Goal: Book appointment/travel/reservation

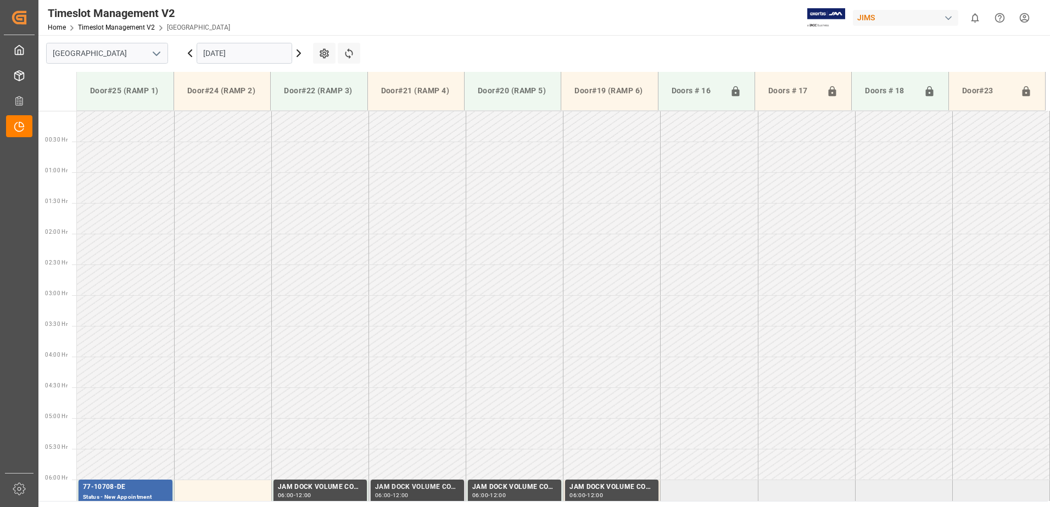
scroll to position [362, 0]
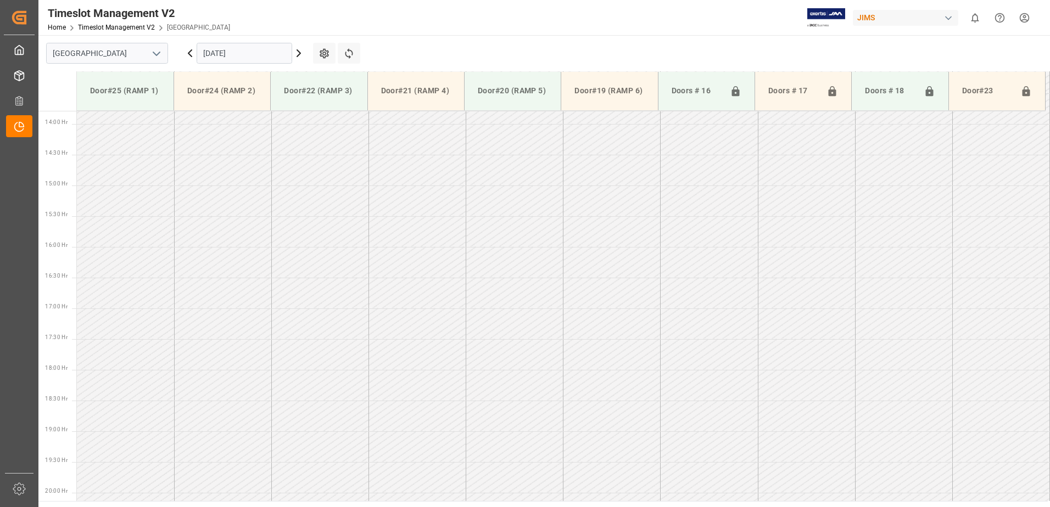
scroll to position [854, 0]
click at [276, 55] on input "[DATE]" at bounding box center [245, 53] width 96 height 21
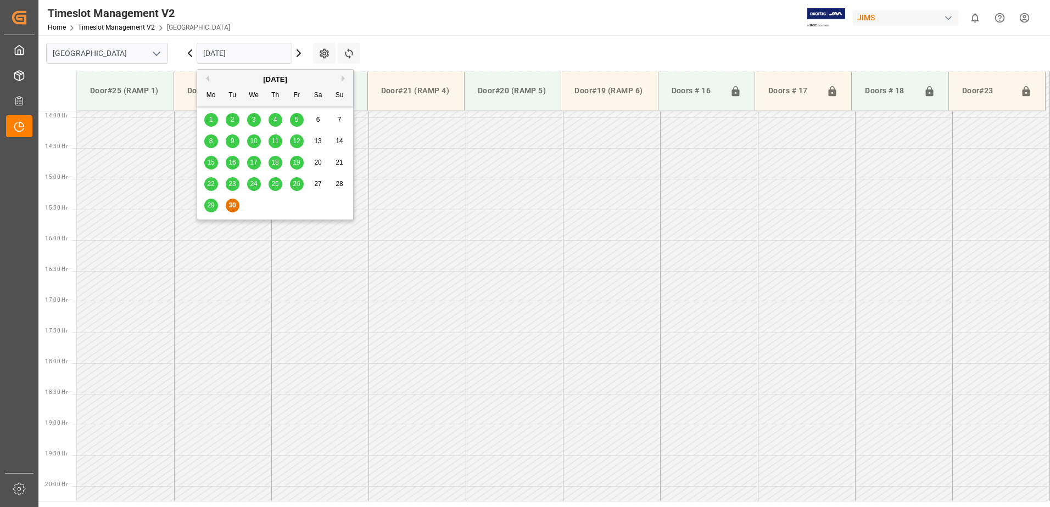
click at [341, 78] on button "Next Month" at bounding box center [344, 78] width 7 height 7
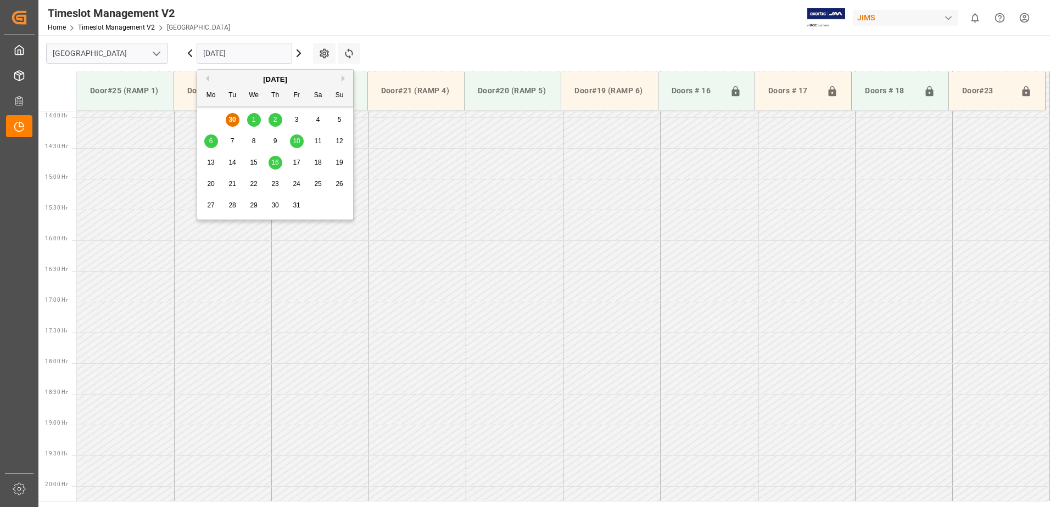
click at [278, 120] on div "2" at bounding box center [275, 120] width 14 height 13
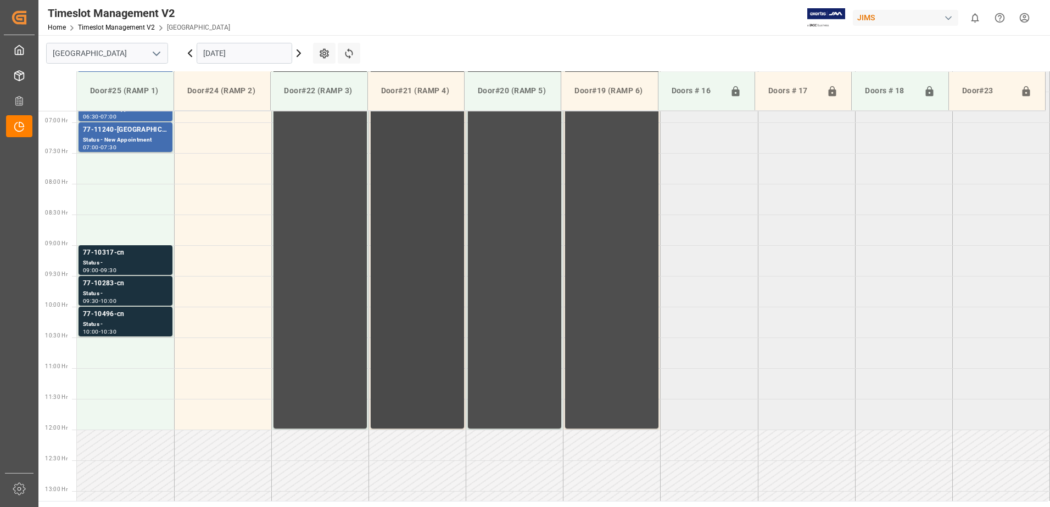
scroll to position [394, 0]
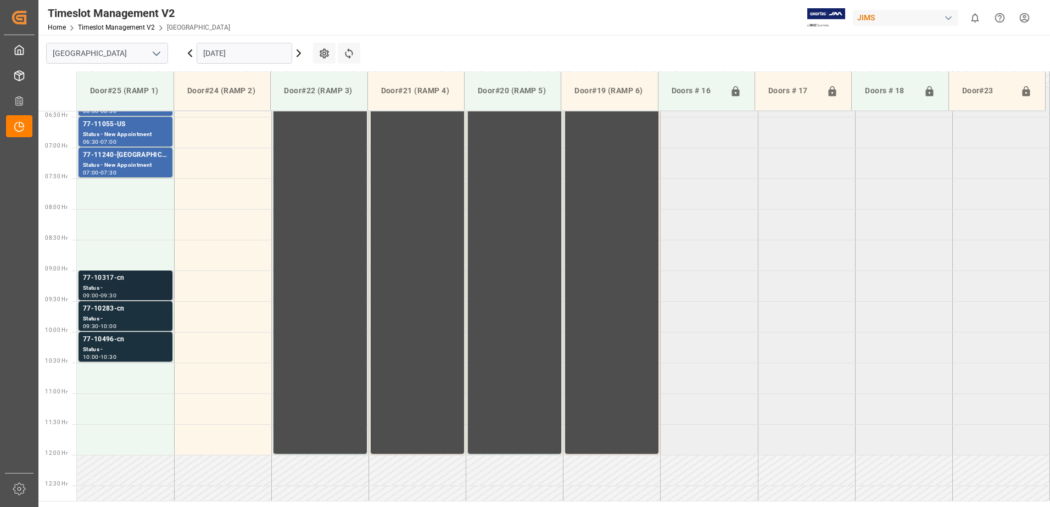
click at [114, 285] on div "Status -" at bounding box center [125, 288] width 85 height 9
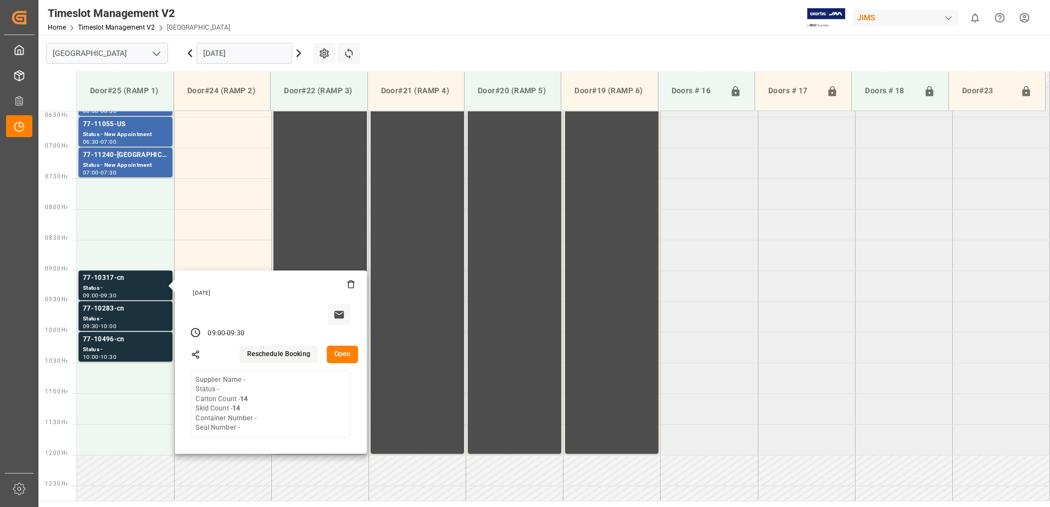
click at [342, 352] on button "Open" at bounding box center [343, 355] width 32 height 18
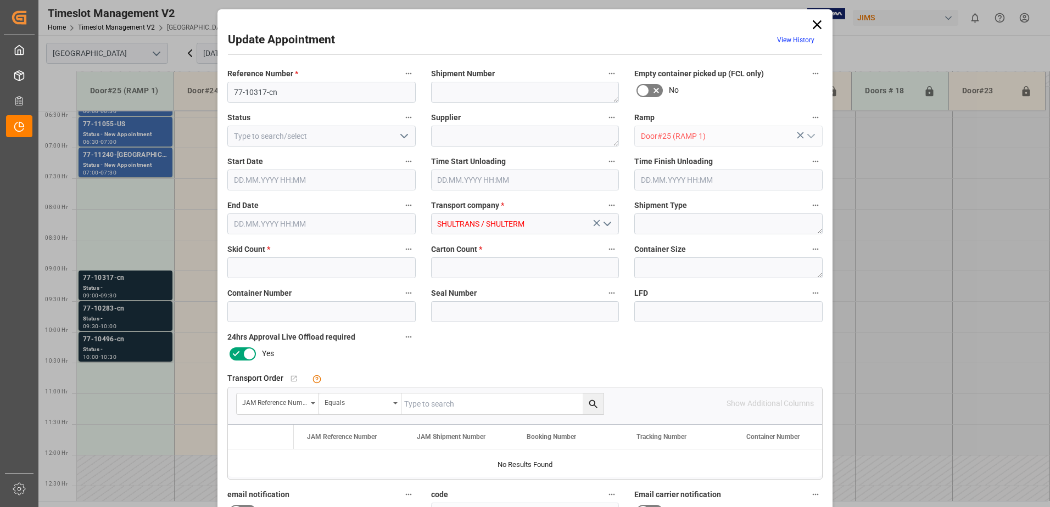
type input "14"
type input "[DATE] 09:00"
type input "[DATE] 09:30"
type input "[DATE] 18:30"
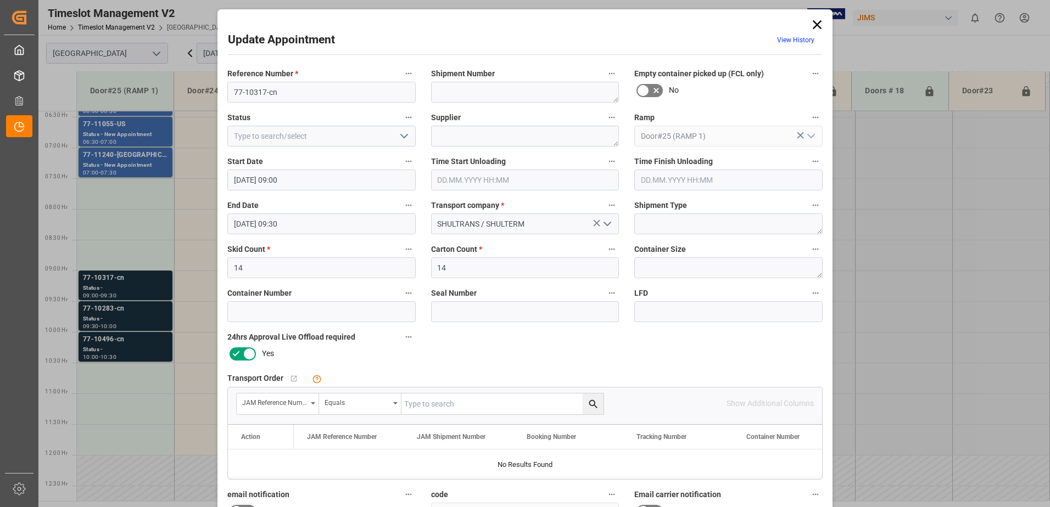
click at [443, 405] on input "text" at bounding box center [502, 404] width 202 height 21
type input "77-10317-cn"
click at [592, 403] on icon "search button" at bounding box center [593, 404] width 8 height 8
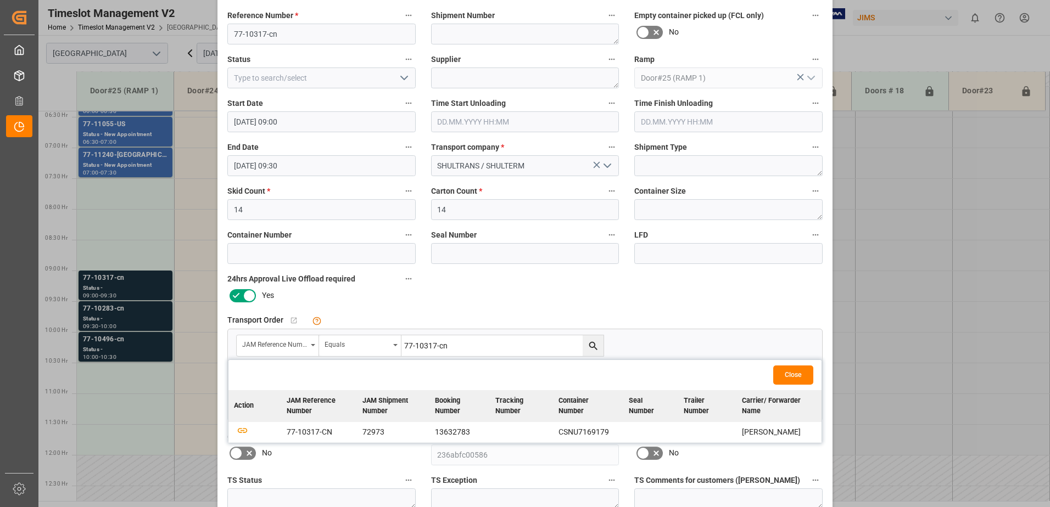
scroll to position [160, 0]
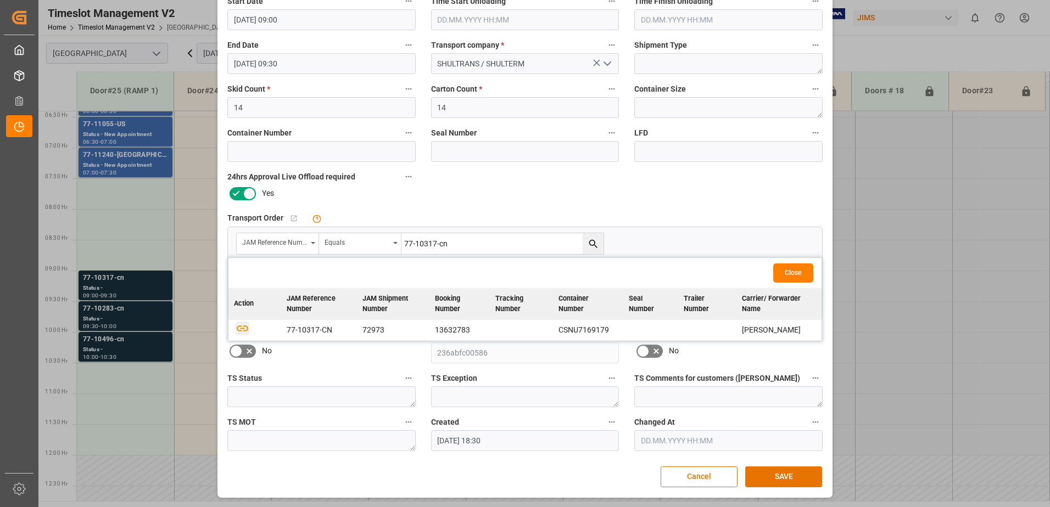
click at [239, 327] on icon "button" at bounding box center [243, 328] width 14 height 14
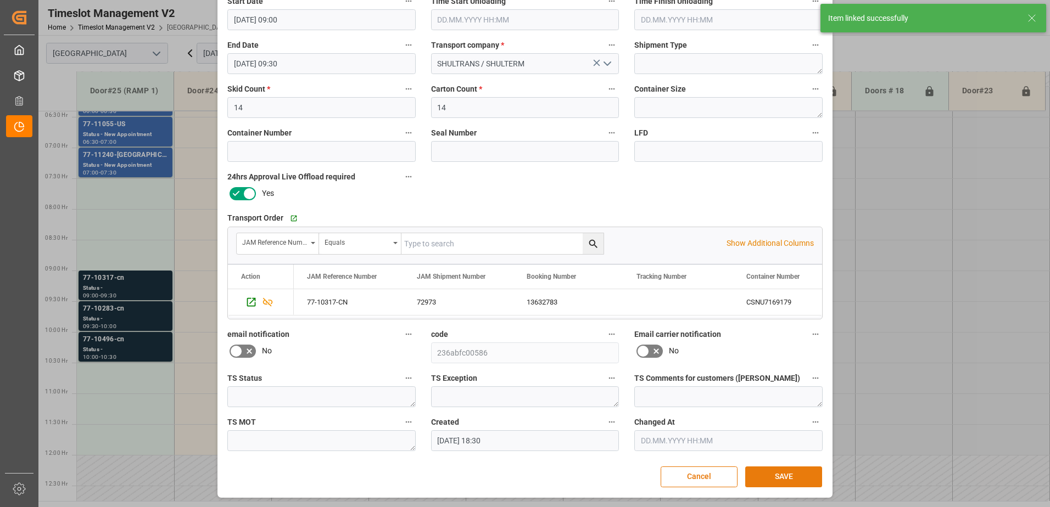
click at [781, 479] on button "SAVE" at bounding box center [783, 477] width 77 height 21
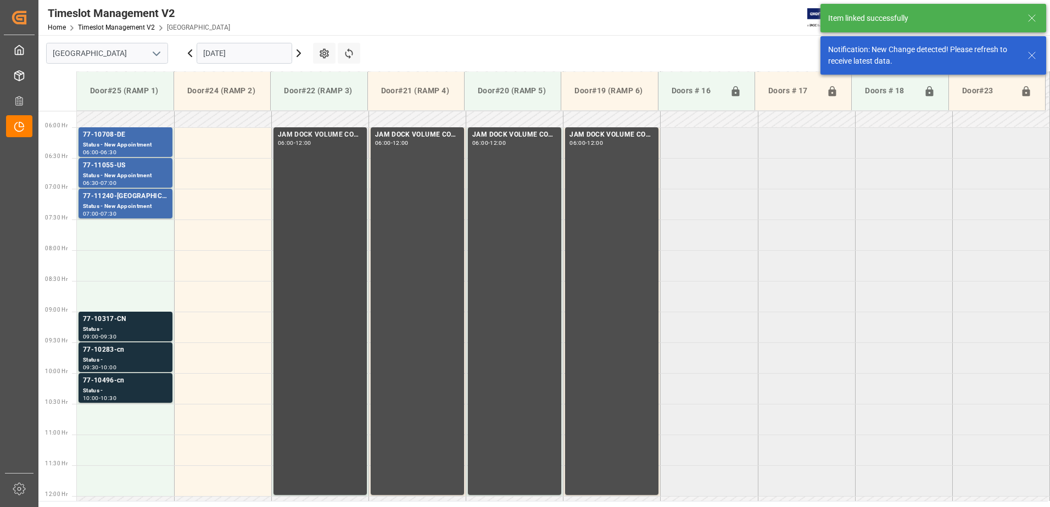
scroll to position [321, 0]
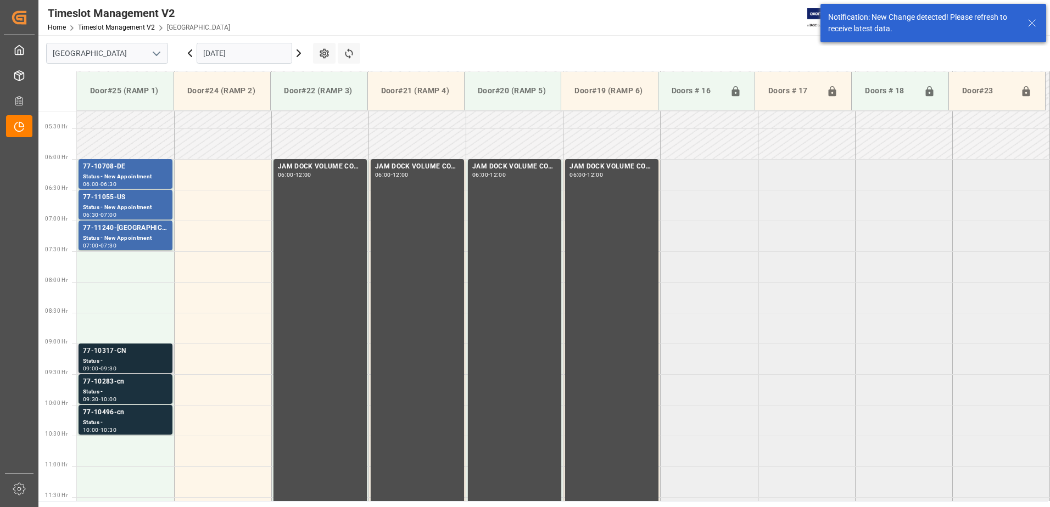
click at [110, 357] on div "Status -" at bounding box center [125, 361] width 85 height 9
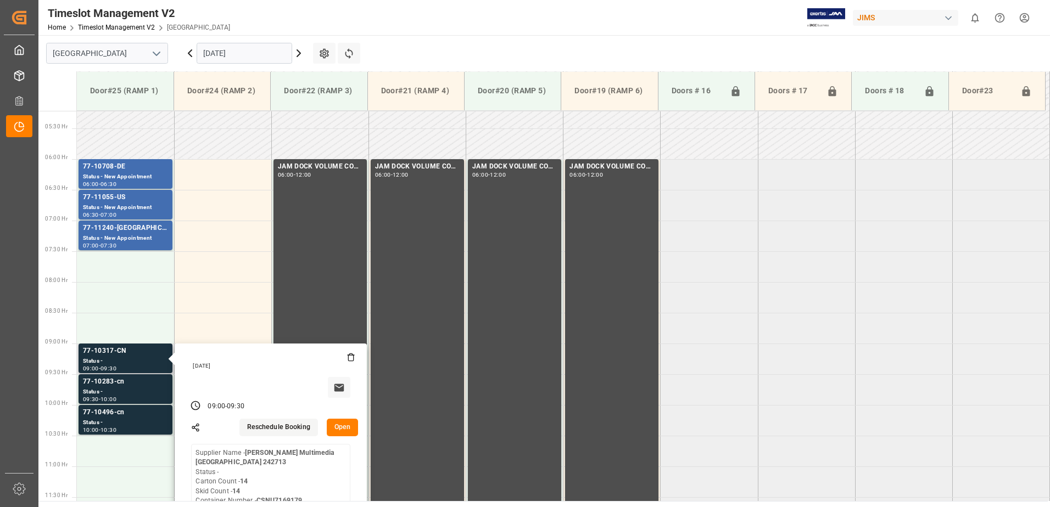
click at [337, 429] on button "Open" at bounding box center [343, 428] width 32 height 18
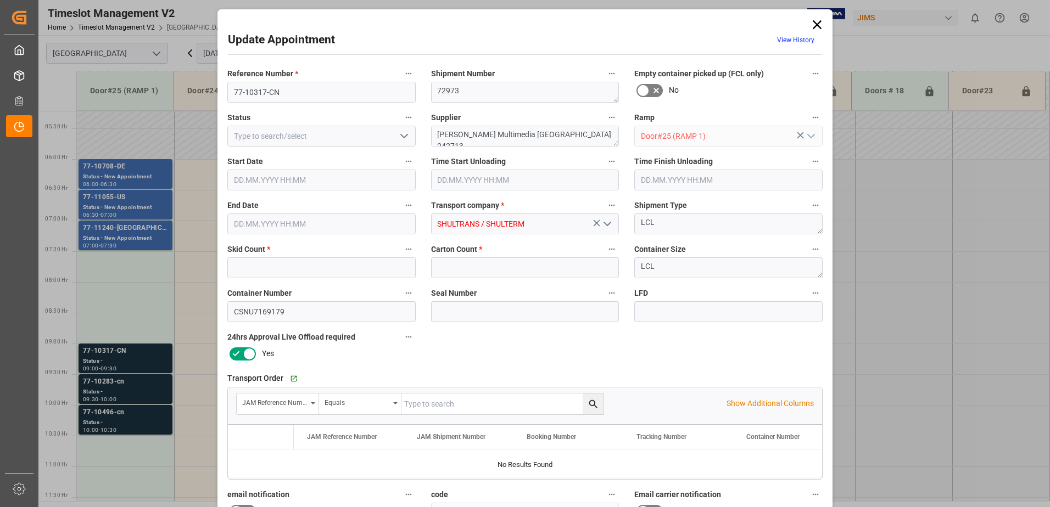
type input "14"
type input "[DATE] 09:00"
type input "[DATE] 09:30"
type input "[DATE] 18:30"
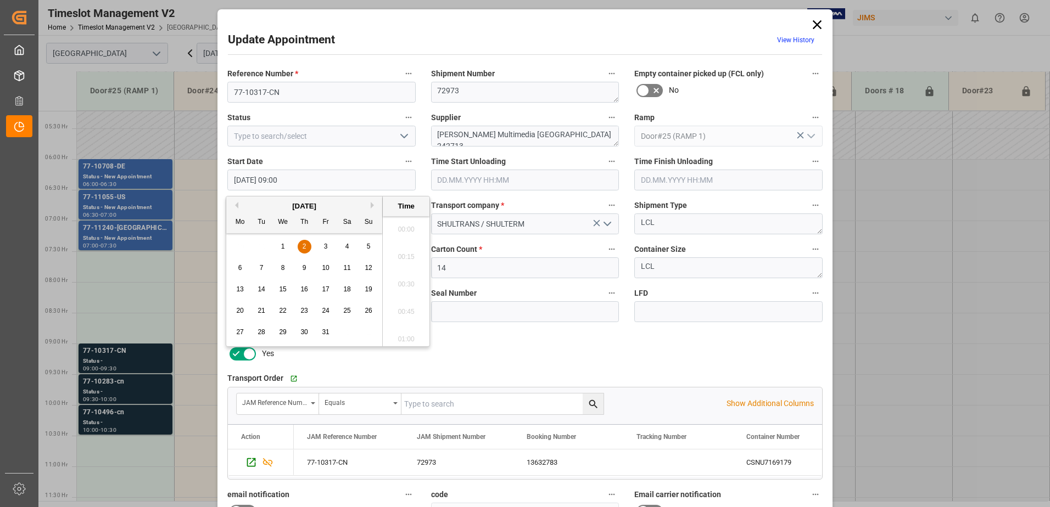
click at [326, 178] on input "[DATE] 09:00" at bounding box center [321, 180] width 188 height 21
click at [304, 245] on span "2" at bounding box center [305, 247] width 4 height 8
click at [405, 223] on li "07:30" at bounding box center [406, 225] width 47 height 27
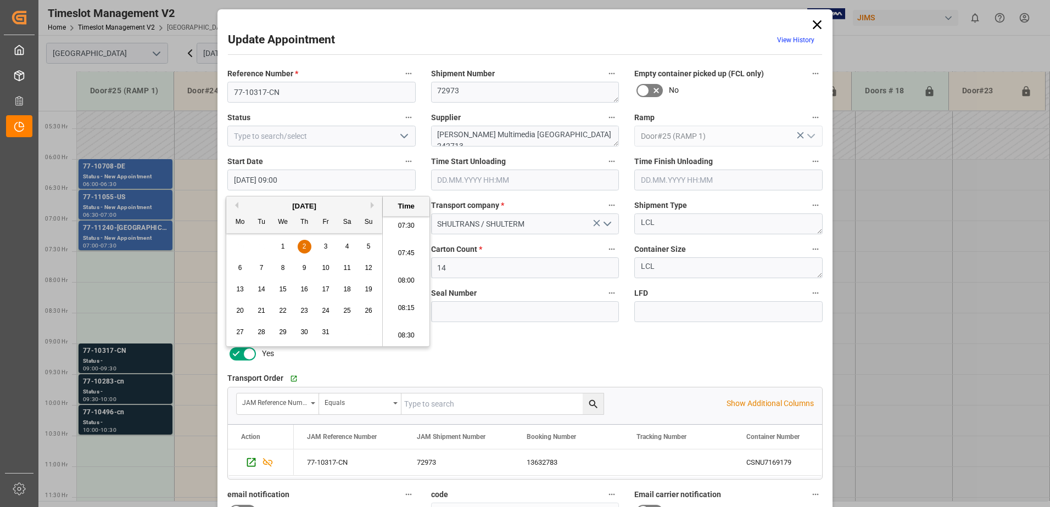
type input "[DATE] 07:30"
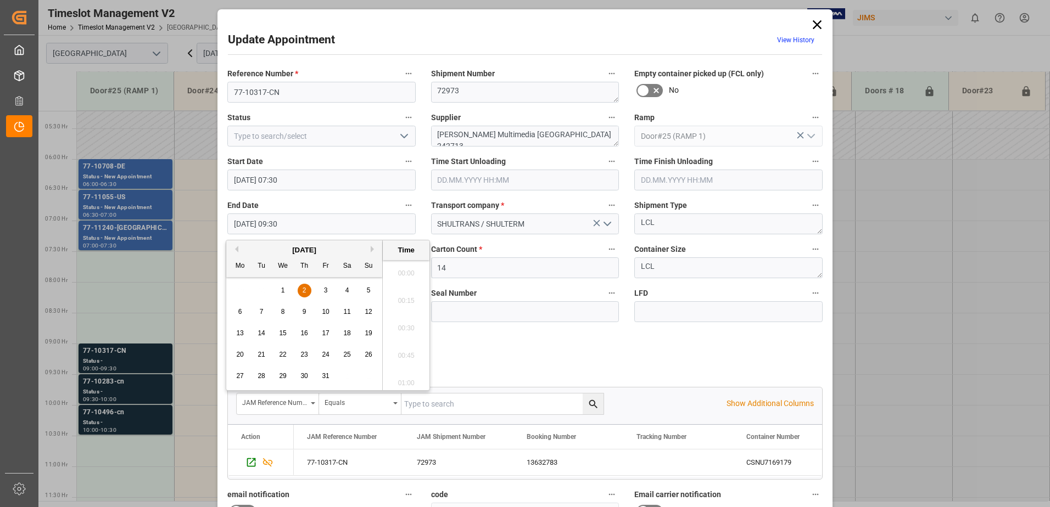
scroll to position [992, 0]
click at [311, 226] on input "[DATE] 09:30" at bounding box center [321, 224] width 188 height 21
click at [303, 292] on span "2" at bounding box center [305, 291] width 4 height 8
click at [404, 267] on li "08:00" at bounding box center [406, 269] width 47 height 27
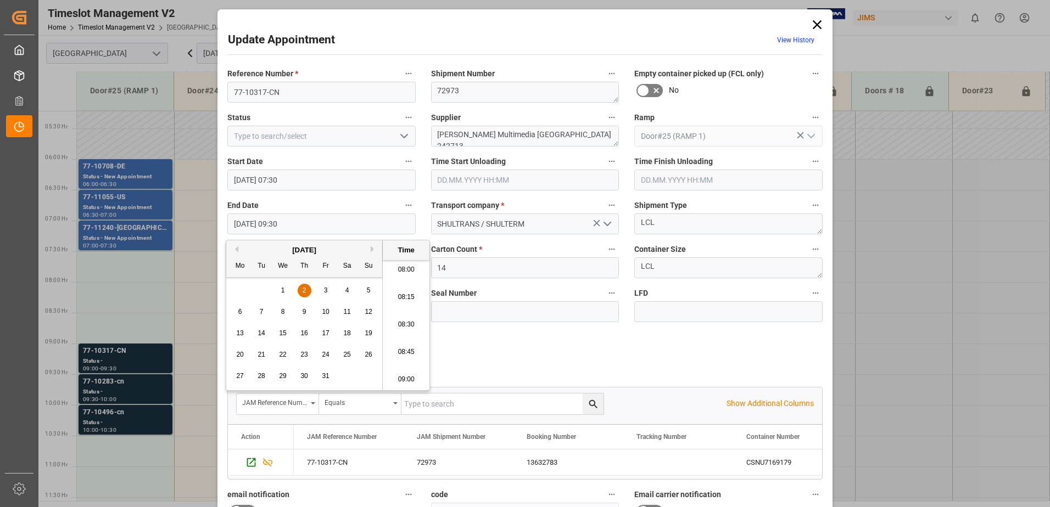
type input "[DATE] 08:00"
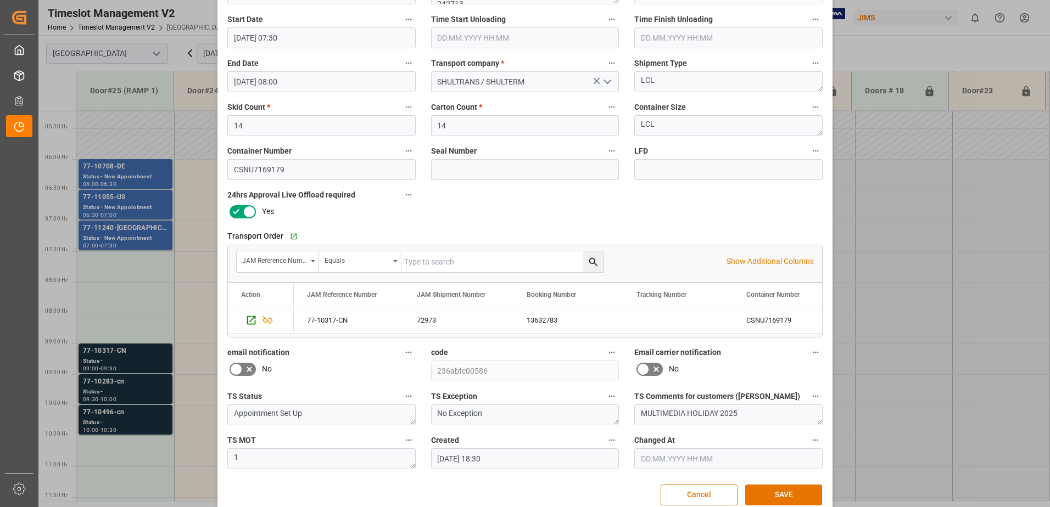
scroll to position [160, 0]
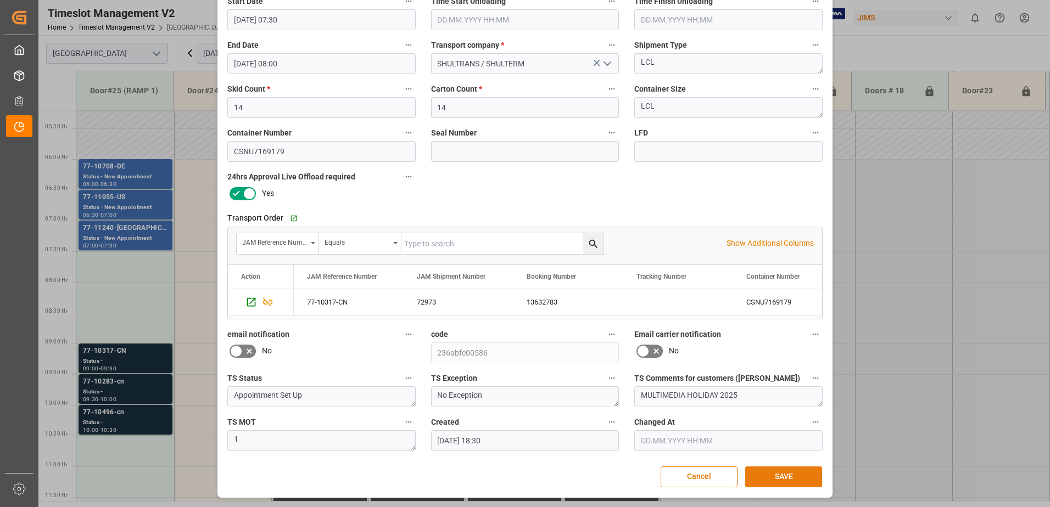
click at [781, 475] on button "SAVE" at bounding box center [783, 477] width 77 height 21
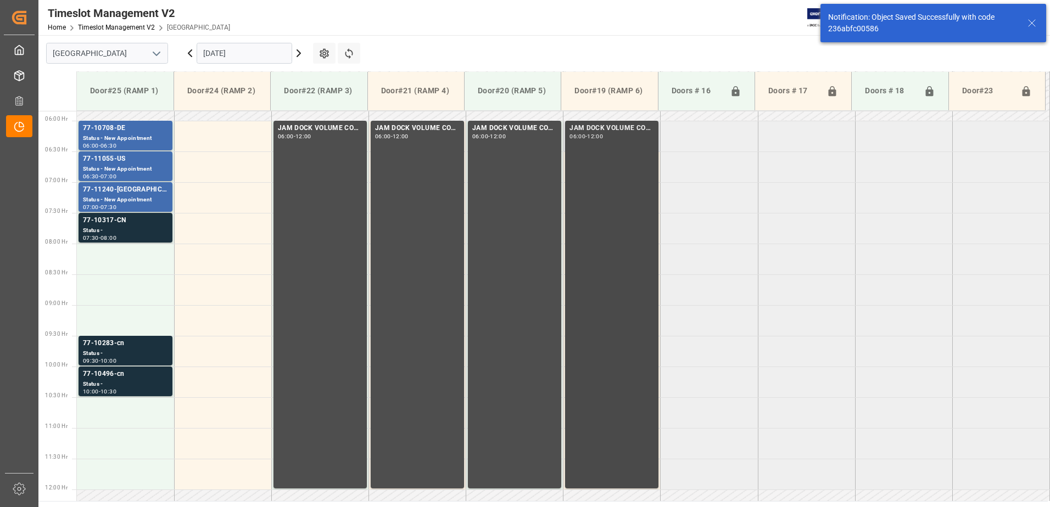
scroll to position [362, 0]
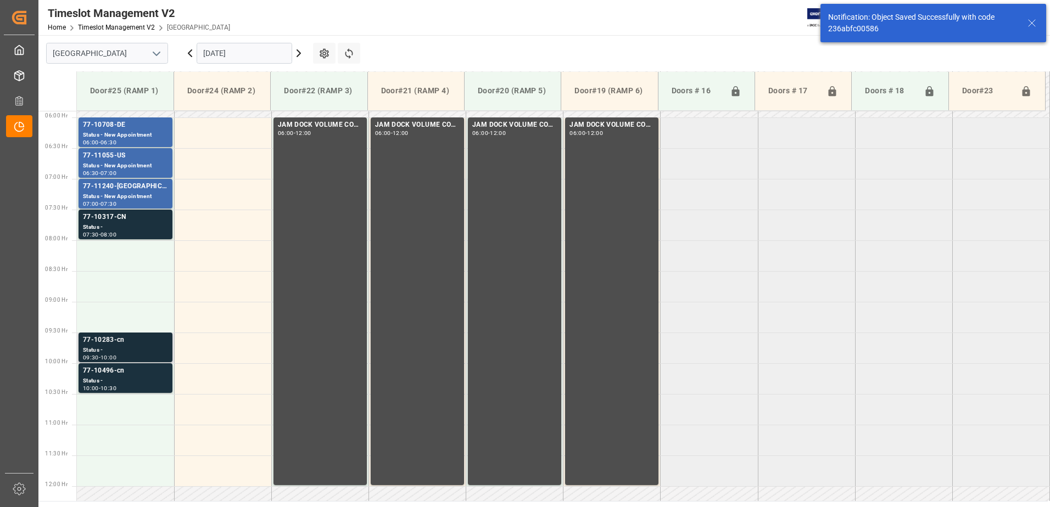
click at [118, 344] on div "77-10283-cn" at bounding box center [125, 340] width 85 height 11
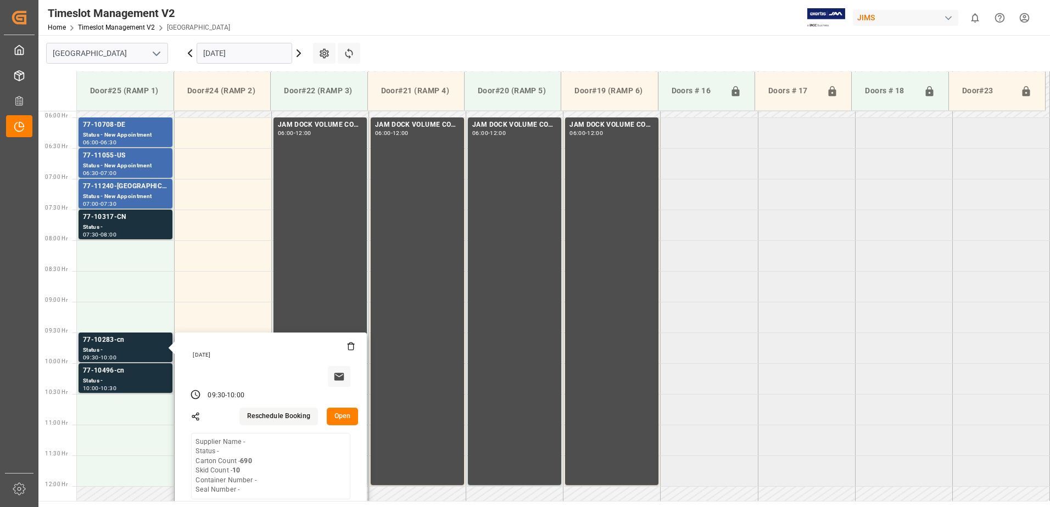
click at [341, 421] on button "Open" at bounding box center [343, 417] width 32 height 18
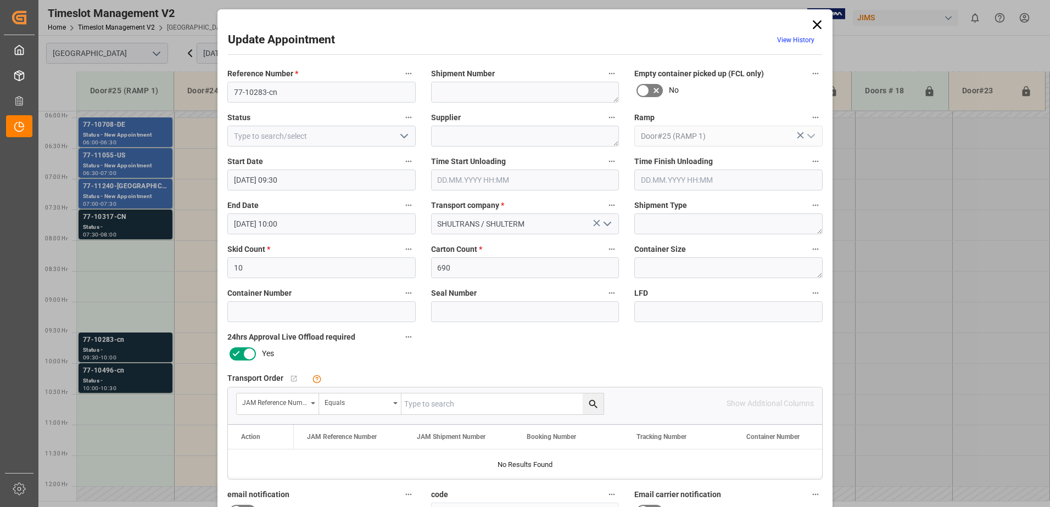
click at [308, 180] on input "[DATE] 09:30" at bounding box center [321, 180] width 188 height 21
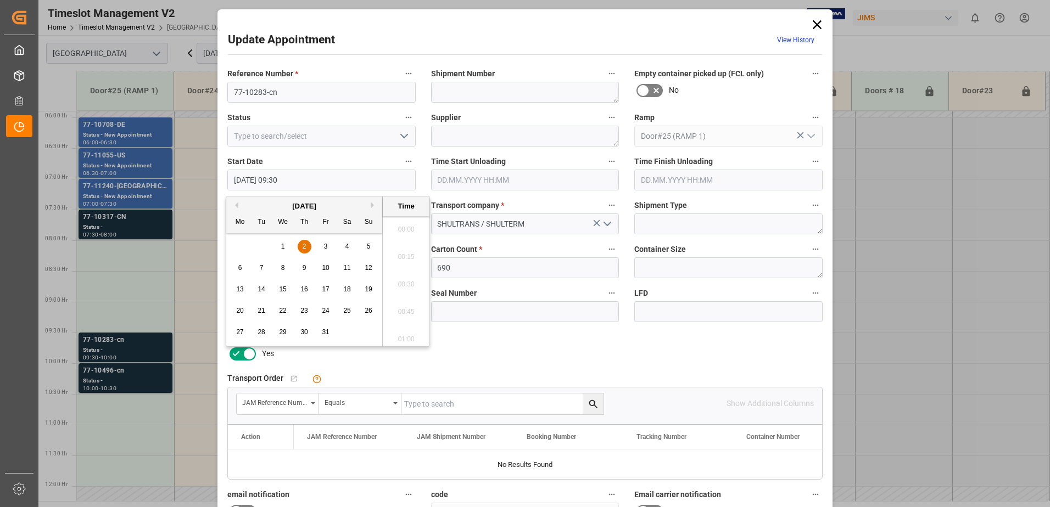
scroll to position [992, 0]
click at [303, 245] on span "2" at bounding box center [305, 247] width 4 height 8
drag, startPoint x: 406, startPoint y: 219, endPoint x: 404, endPoint y: 225, distance: 6.9
click at [406, 219] on li "08:00" at bounding box center [406, 225] width 47 height 27
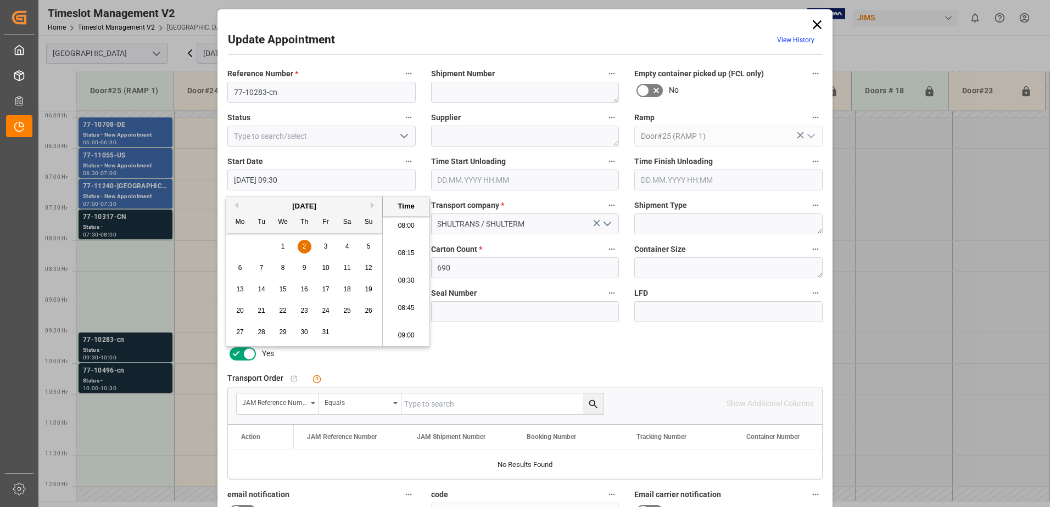
type input "[DATE] 08:00"
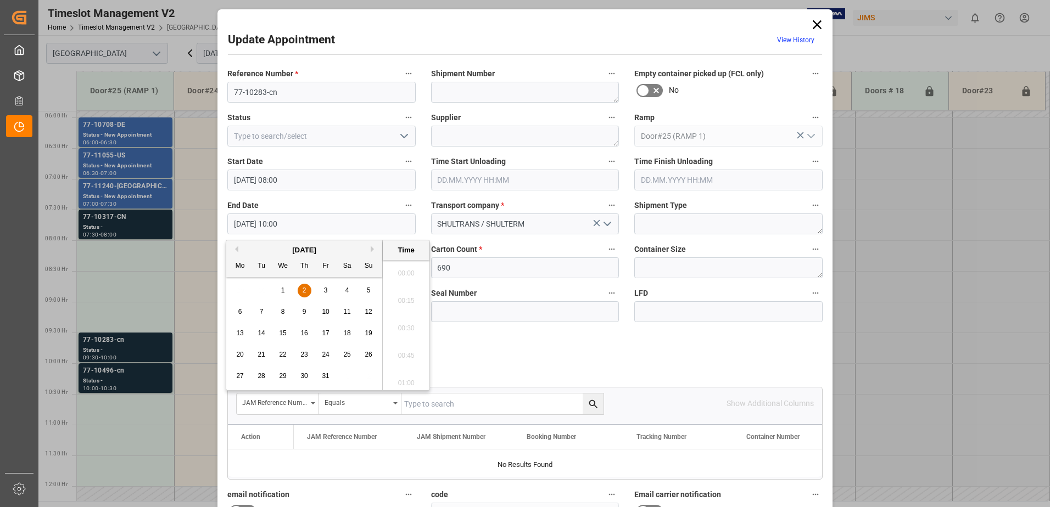
click at [300, 228] on input "[DATE] 10:00" at bounding box center [321, 224] width 188 height 21
click at [302, 288] on div "2" at bounding box center [305, 290] width 14 height 13
click at [400, 267] on li "08:30" at bounding box center [406, 269] width 47 height 27
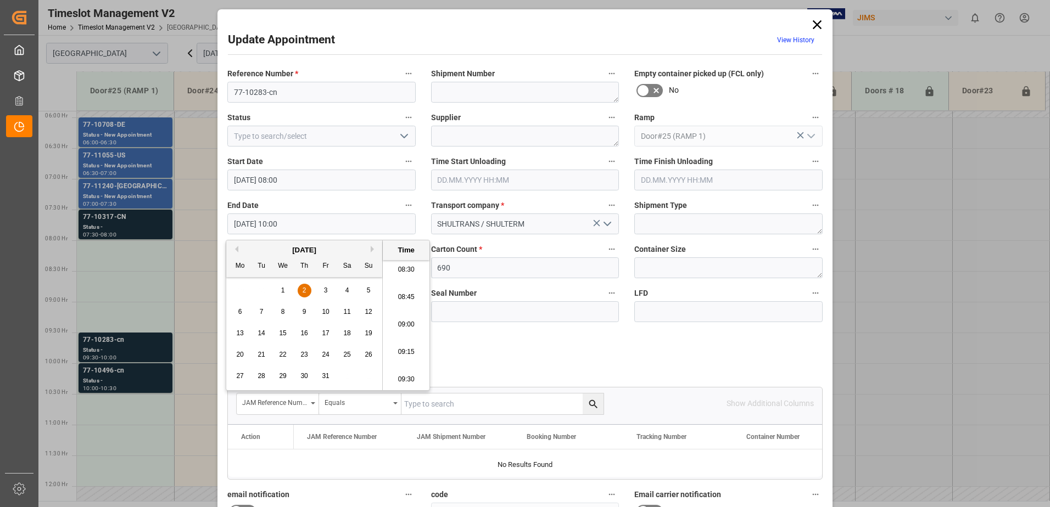
type input "[DATE] 08:30"
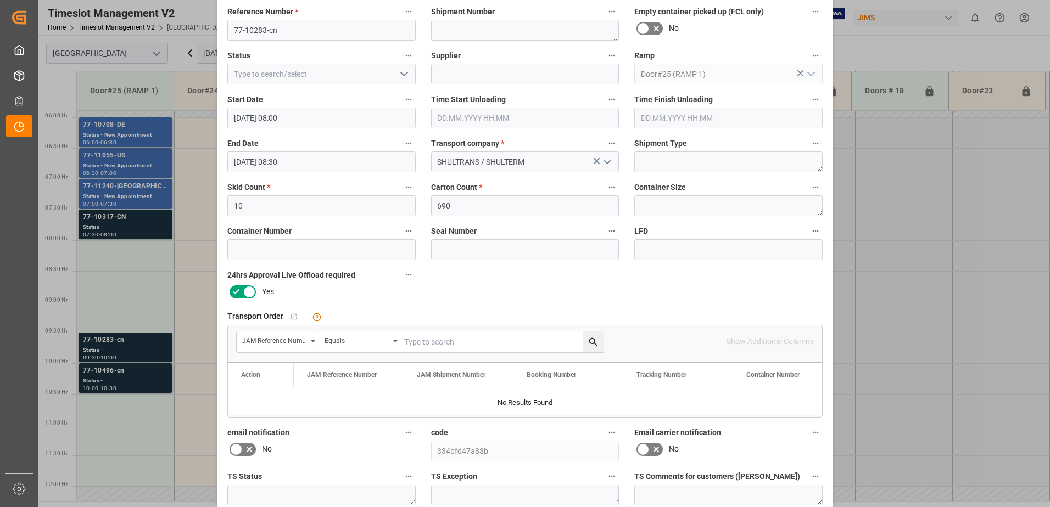
scroll to position [160, 0]
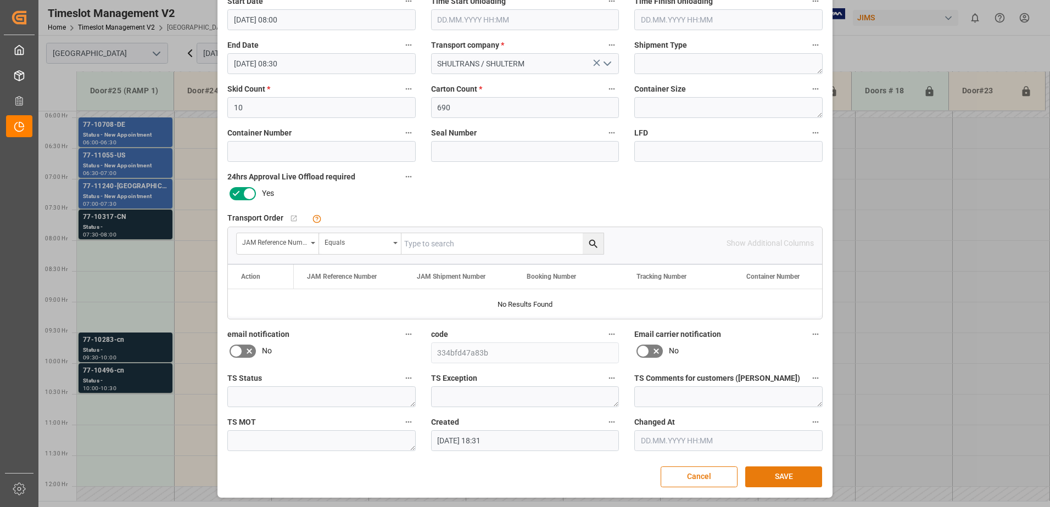
click at [788, 478] on button "SAVE" at bounding box center [783, 477] width 77 height 21
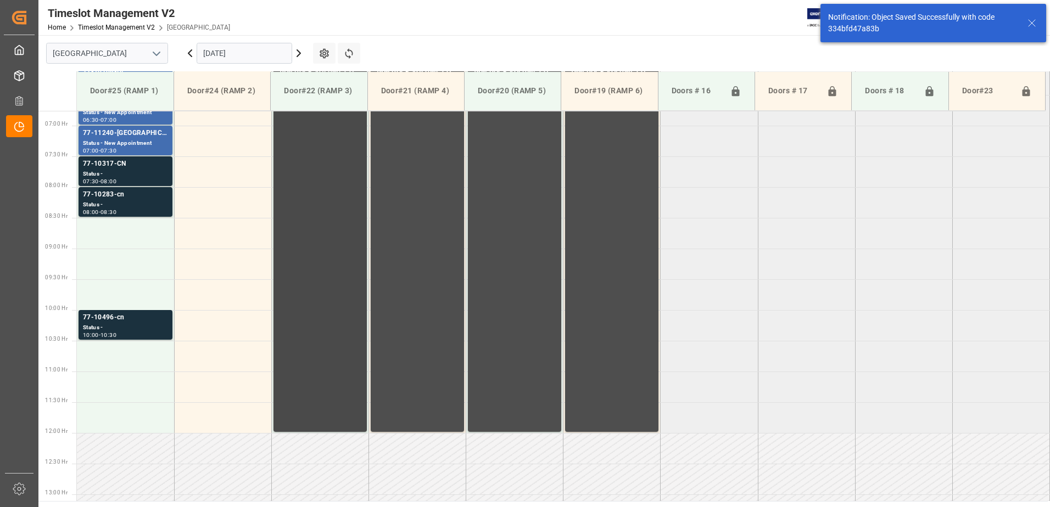
scroll to position [424, 0]
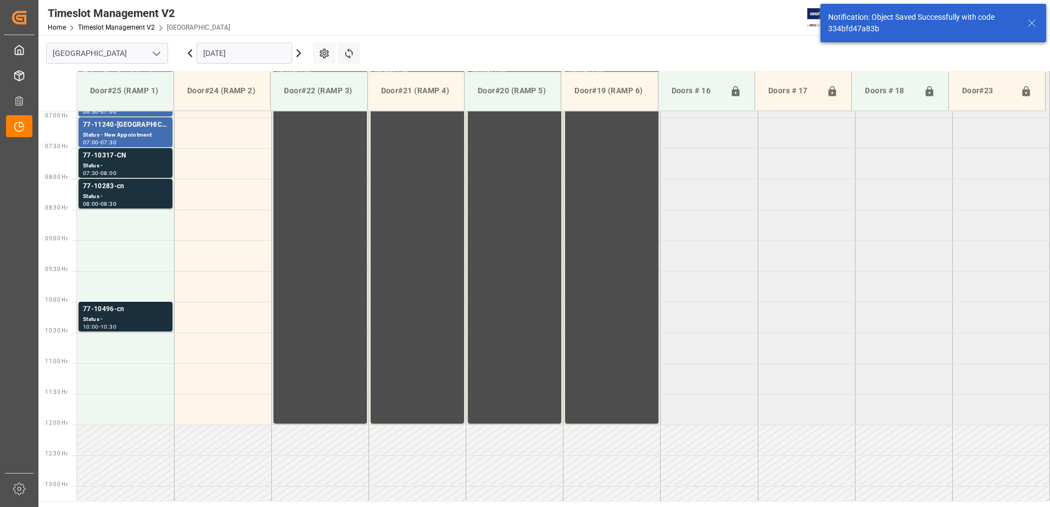
click at [115, 315] on div "77-10496-cn" at bounding box center [125, 309] width 85 height 11
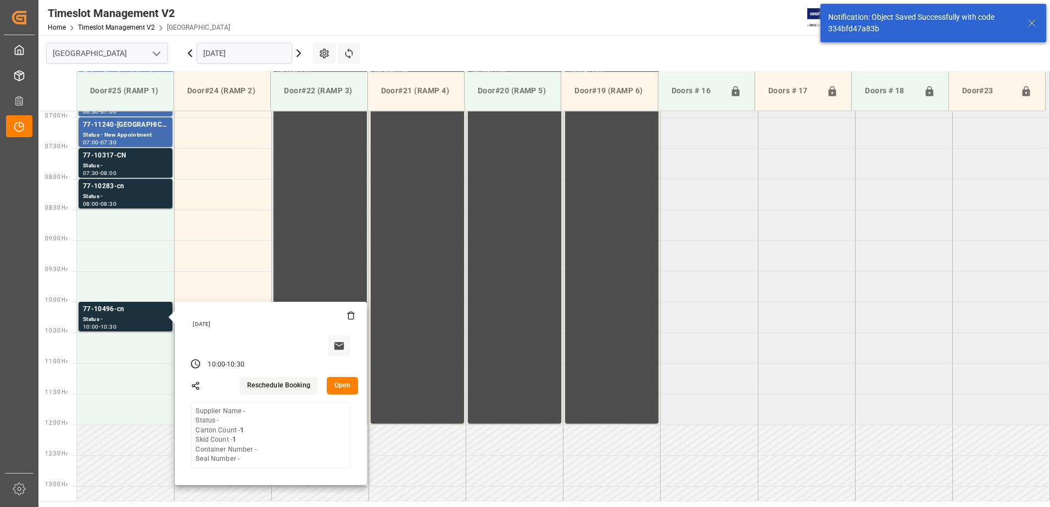
click at [348, 387] on button "Open" at bounding box center [343, 386] width 32 height 18
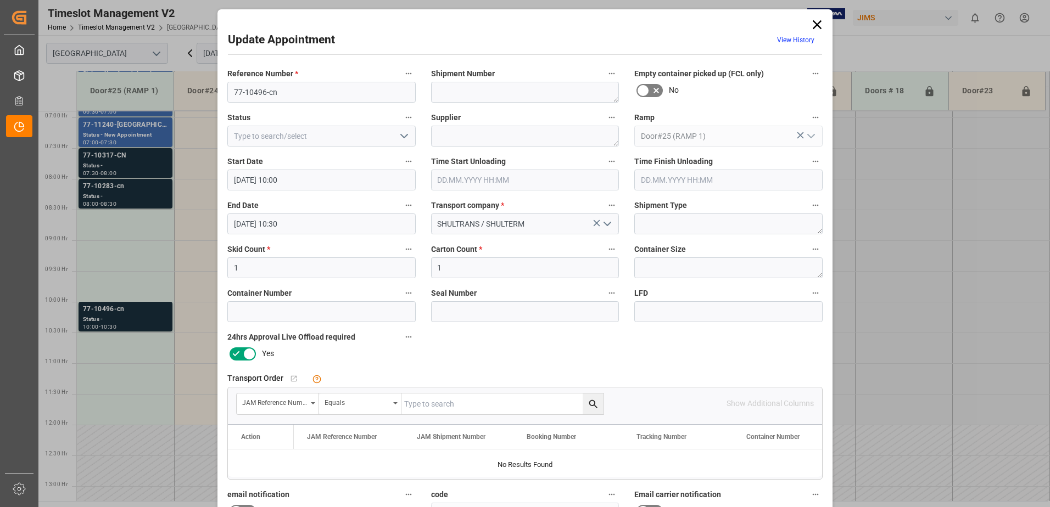
click at [305, 178] on input "[DATE] 10:00" at bounding box center [321, 180] width 188 height 21
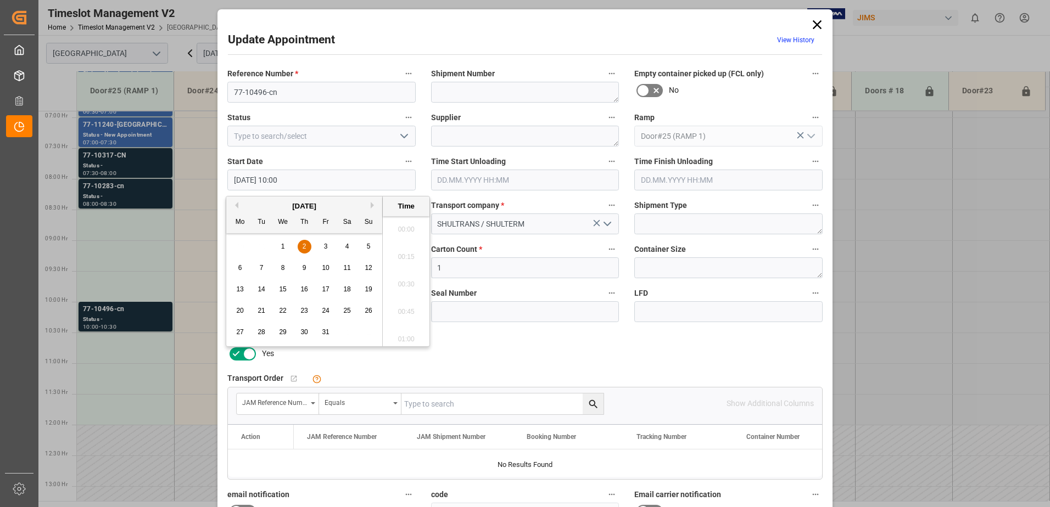
scroll to position [1047, 0]
click at [304, 246] on span "2" at bounding box center [305, 247] width 4 height 8
click at [401, 280] on li "08:30" at bounding box center [406, 280] width 47 height 27
type input "[DATE] 08:30"
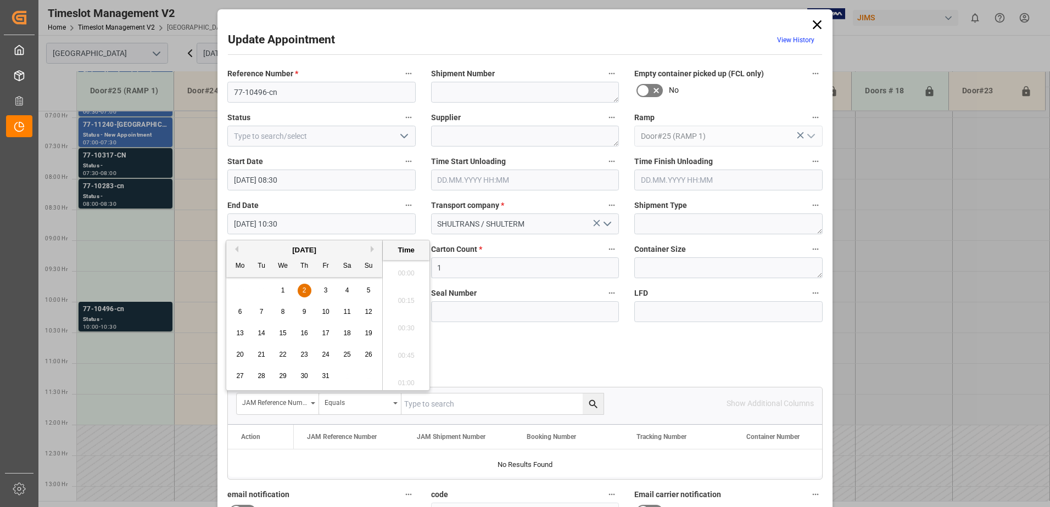
click at [301, 223] on input "[DATE] 10:30" at bounding box center [321, 224] width 188 height 21
click at [304, 289] on span "2" at bounding box center [305, 291] width 4 height 8
click at [395, 317] on li "09:00" at bounding box center [406, 324] width 47 height 27
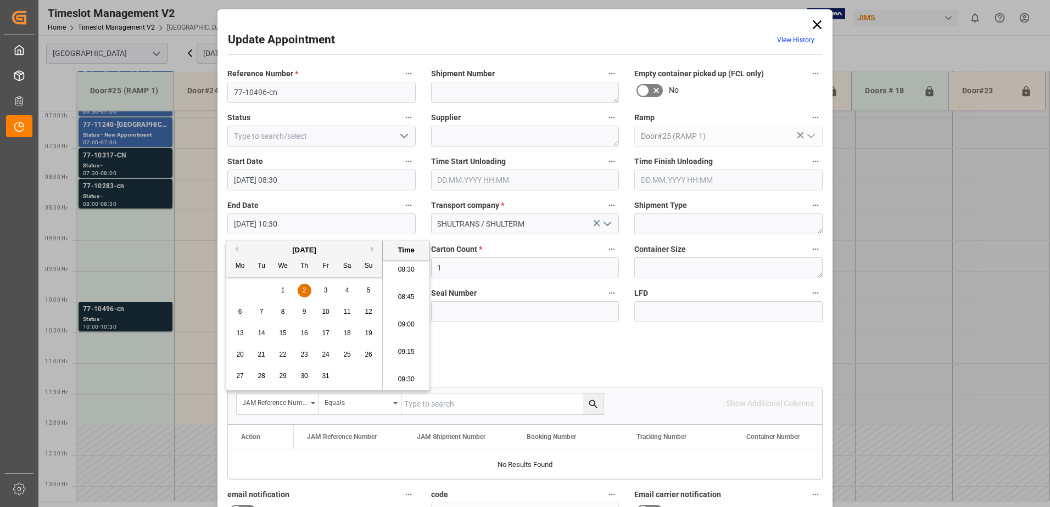
type input "[DATE] 09:00"
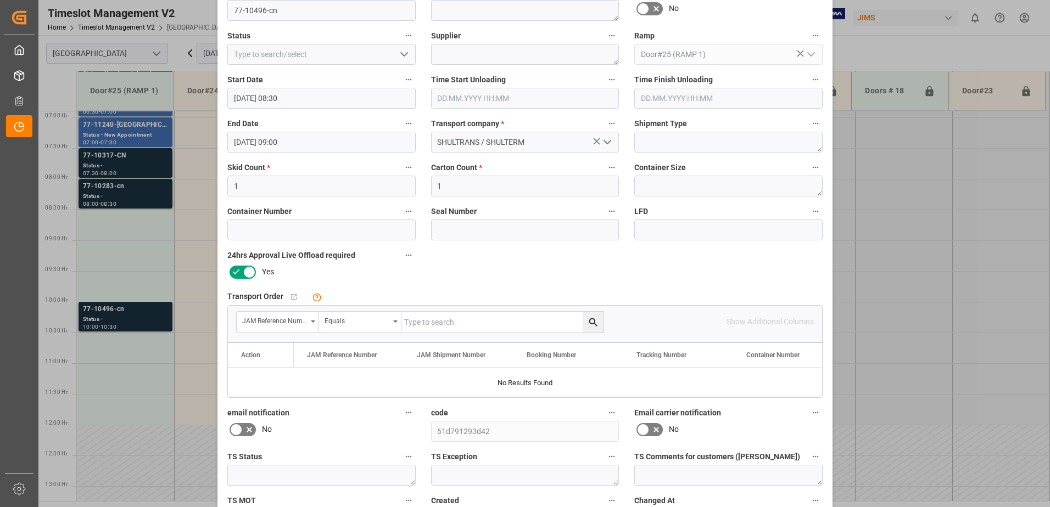
scroll to position [160, 0]
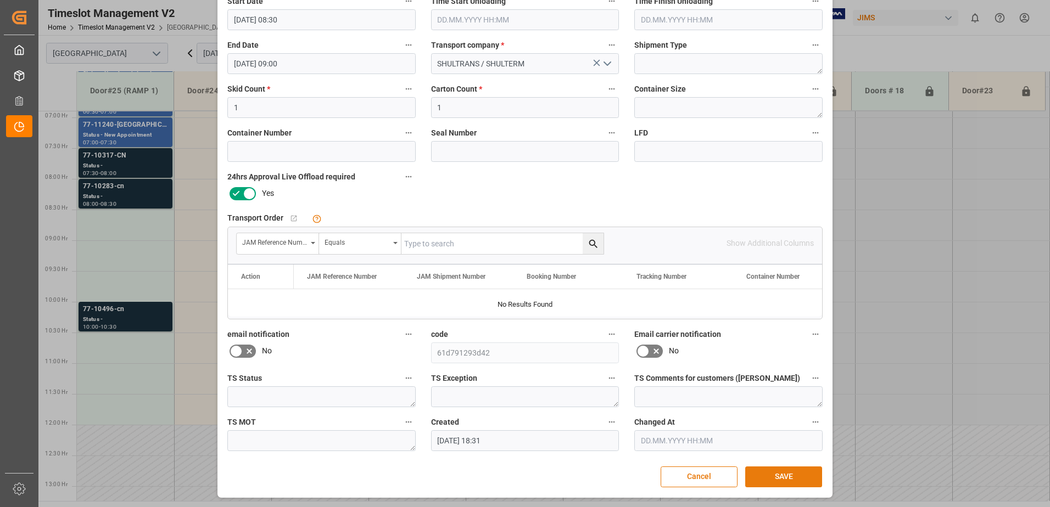
click at [793, 480] on button "SAVE" at bounding box center [783, 477] width 77 height 21
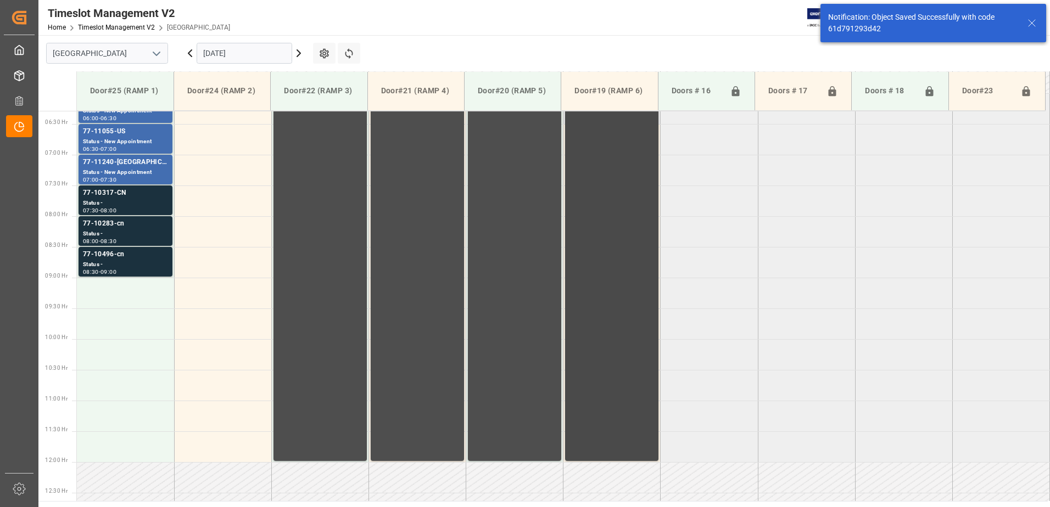
scroll to position [424, 0]
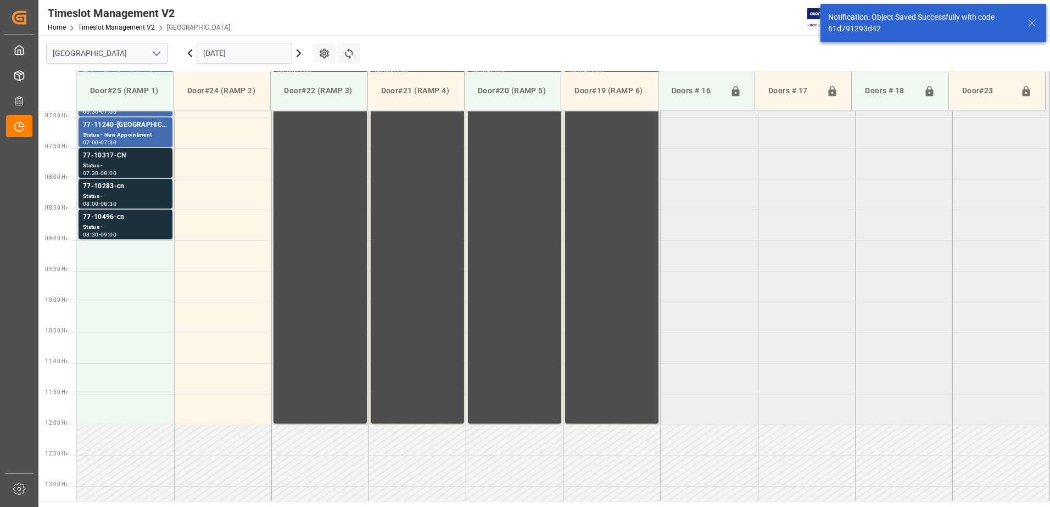
click at [146, 159] on div "77-10317-CN" at bounding box center [125, 155] width 85 height 11
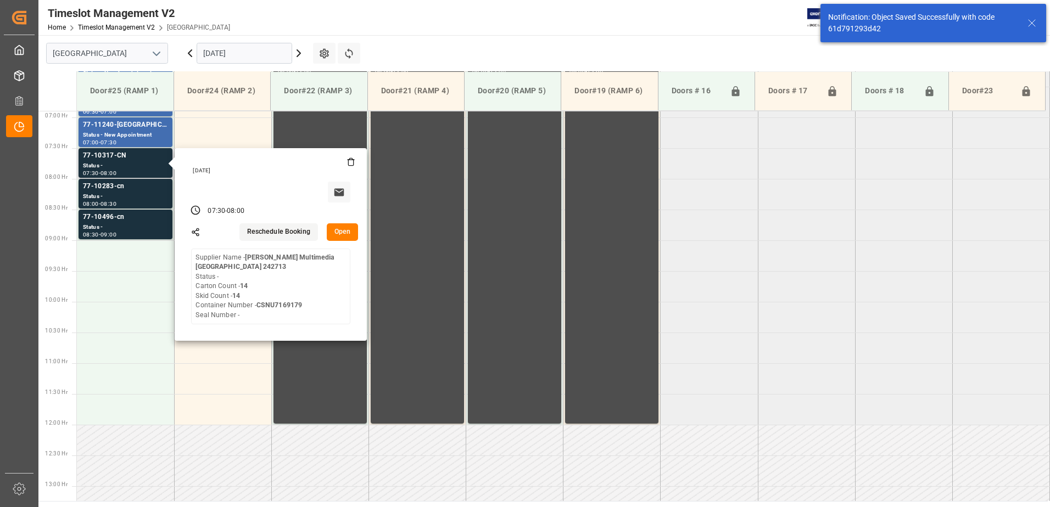
click at [346, 232] on button "Open" at bounding box center [343, 232] width 32 height 18
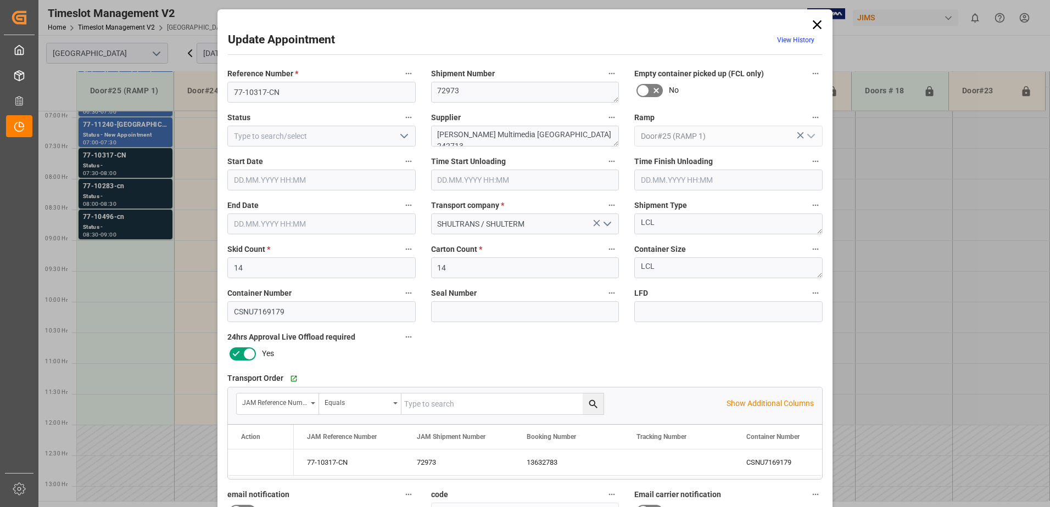
type input "[DATE] 07:30"
type input "[DATE] 08:00"
type input "[DATE] 18:30"
drag, startPoint x: 560, startPoint y: 133, endPoint x: 506, endPoint y: 135, distance: 53.8
click at [506, 135] on textarea "[PERSON_NAME] Multimedia [GEOGRAPHIC_DATA] 242713" at bounding box center [525, 136] width 188 height 21
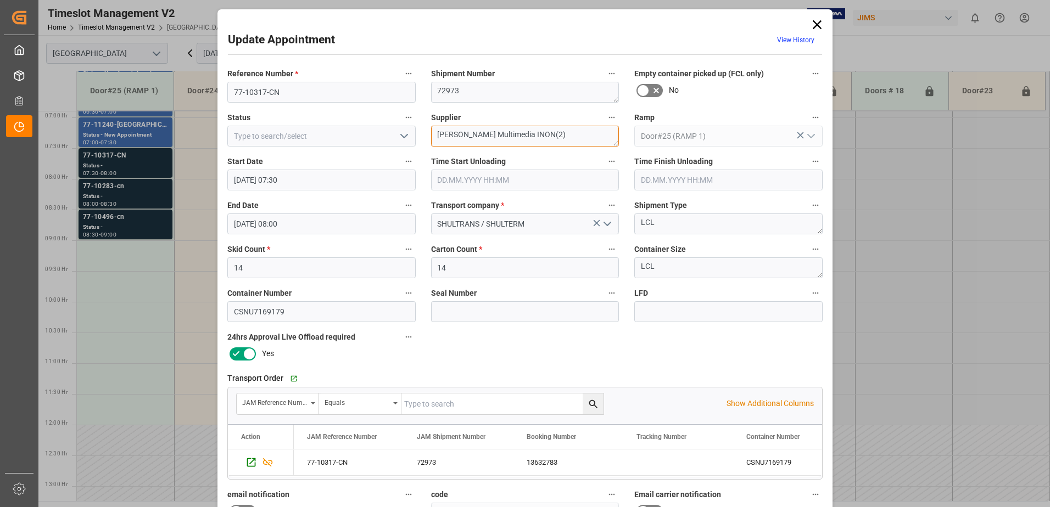
type textarea "[PERSON_NAME] Multimedia INON(2)"
click at [405, 135] on icon "open menu" at bounding box center [403, 136] width 13 height 13
click at [327, 232] on div "New Appointment" at bounding box center [321, 234] width 187 height 25
type input "New Appointment"
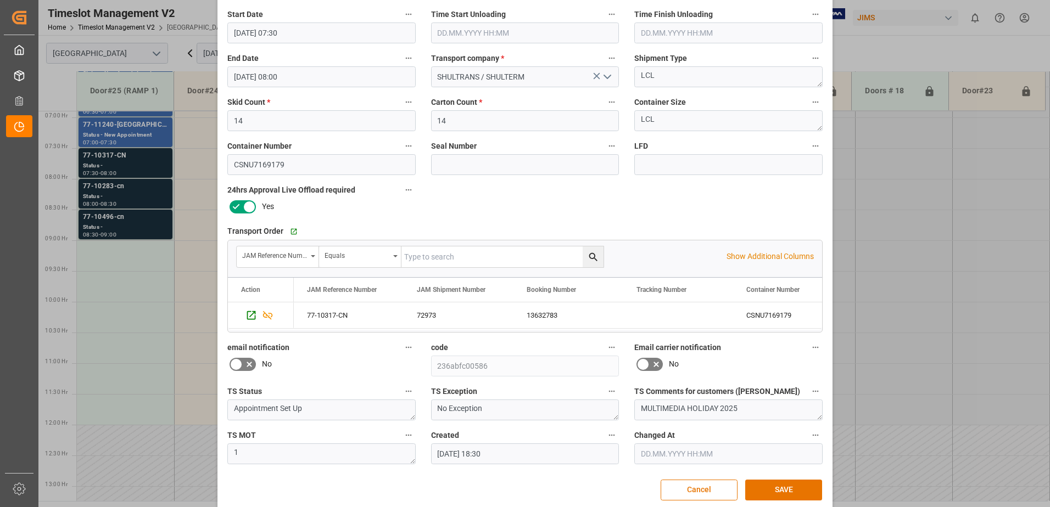
scroll to position [160, 0]
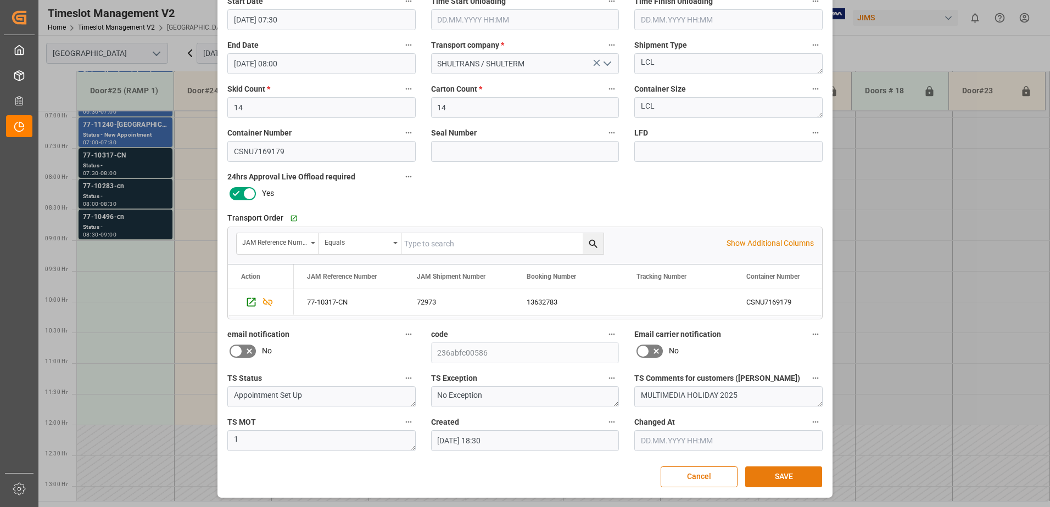
click at [784, 476] on button "SAVE" at bounding box center [783, 477] width 77 height 21
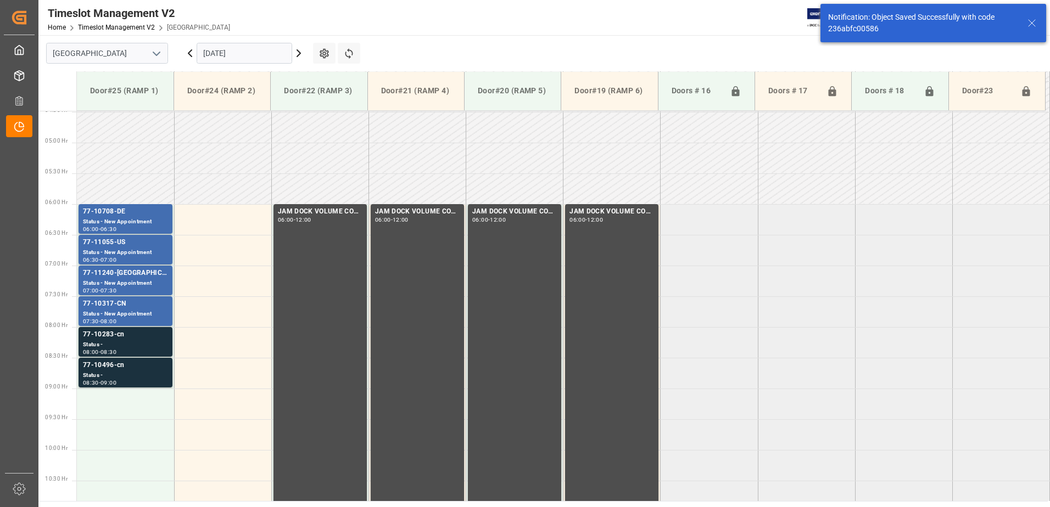
scroll to position [362, 0]
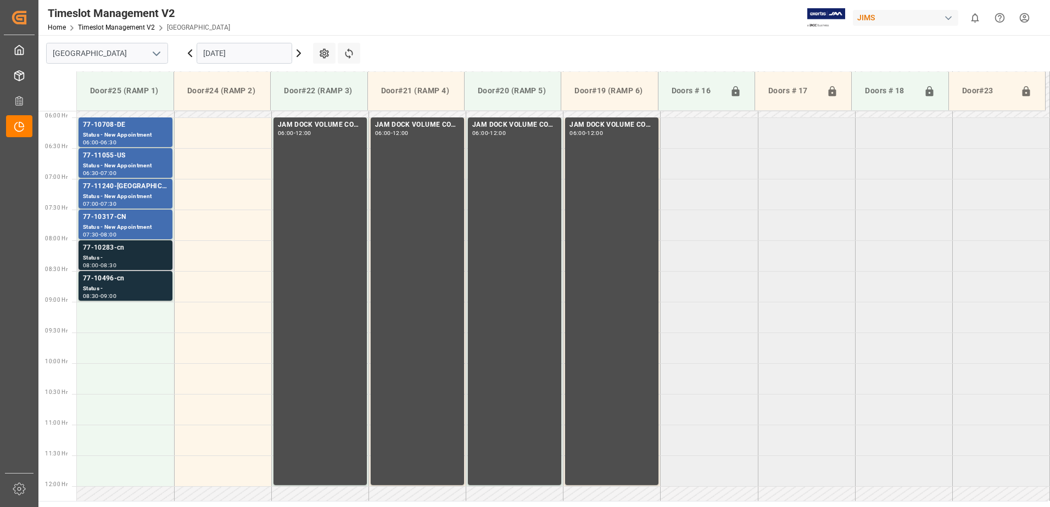
click at [103, 255] on div "Status -" at bounding box center [125, 258] width 85 height 9
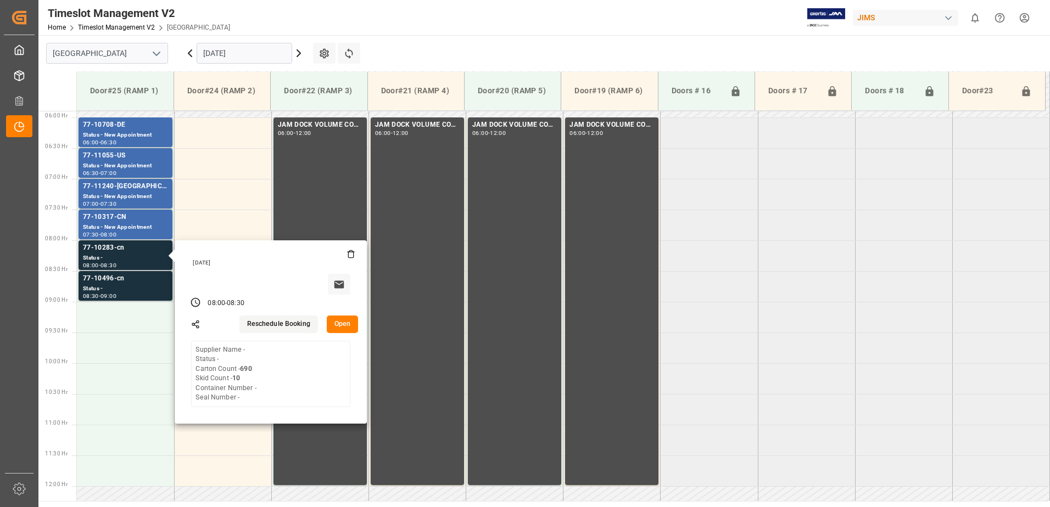
click at [340, 322] on button "Open" at bounding box center [343, 325] width 32 height 18
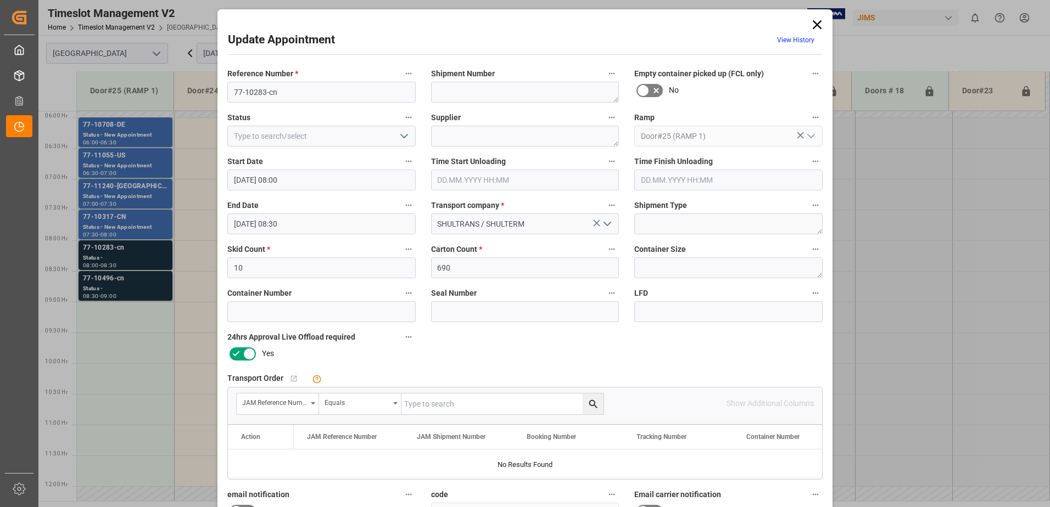
click at [435, 406] on input "text" at bounding box center [502, 404] width 202 height 21
type input "77-10283-cn"
click at [591, 401] on icon "search button" at bounding box center [593, 404] width 8 height 8
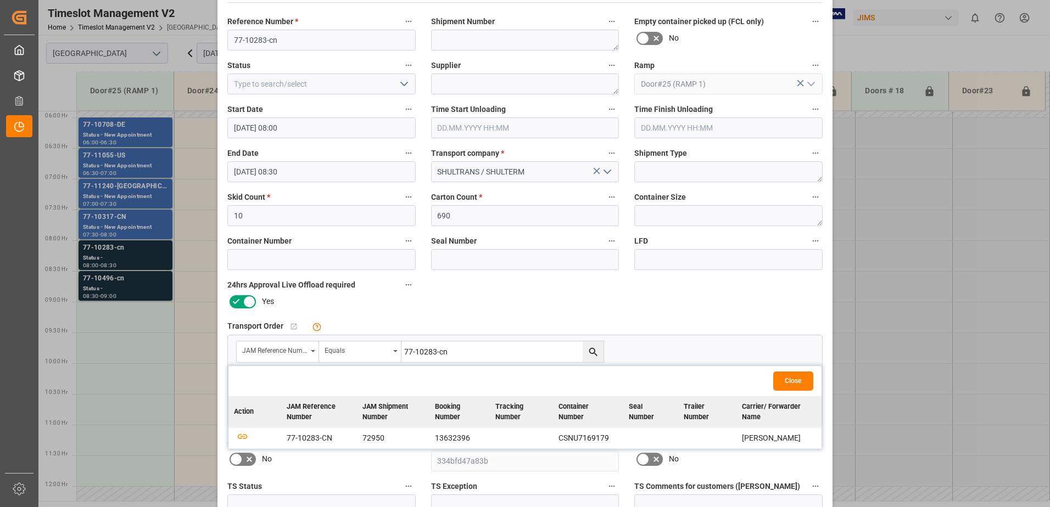
scroll to position [160, 0]
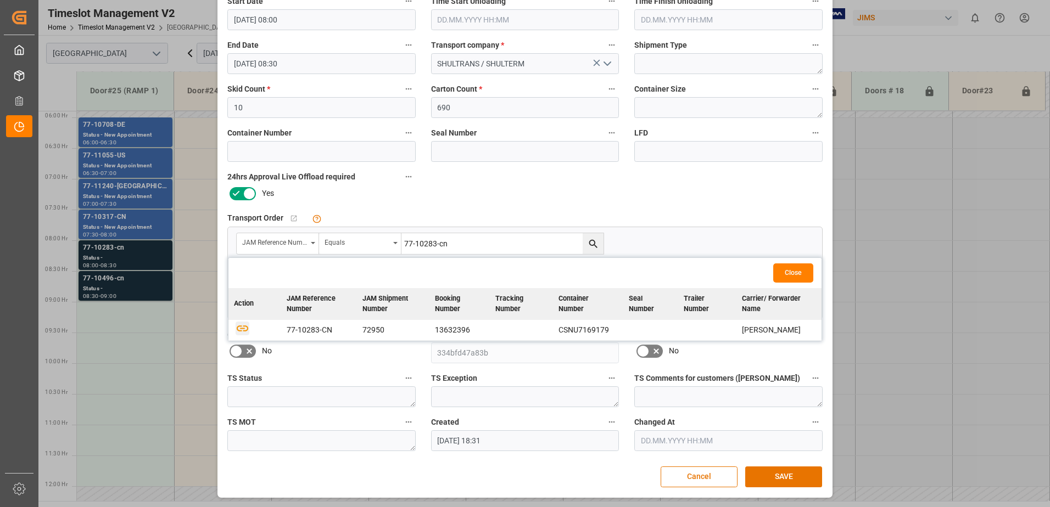
click at [244, 331] on icon "button" at bounding box center [243, 329] width 12 height 6
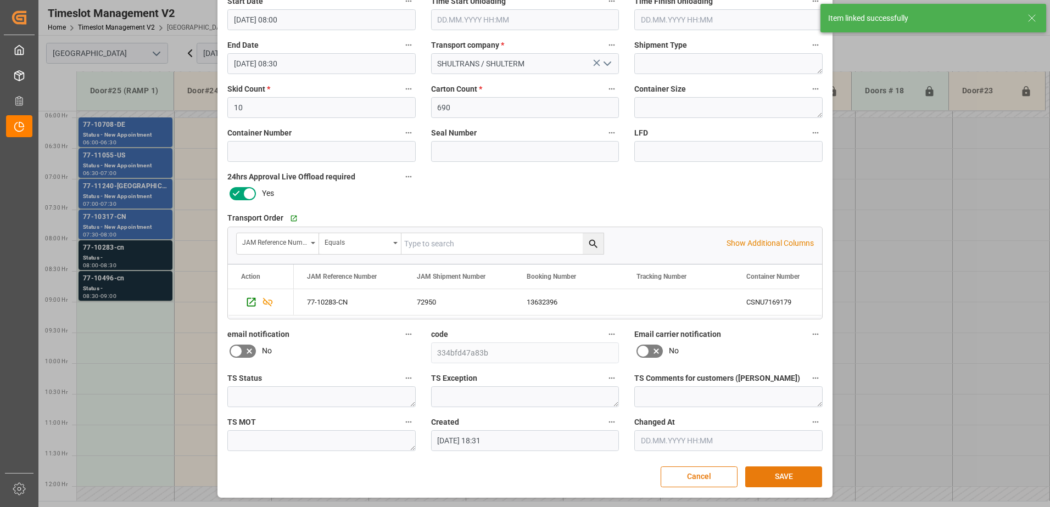
click at [783, 478] on button "SAVE" at bounding box center [783, 477] width 77 height 21
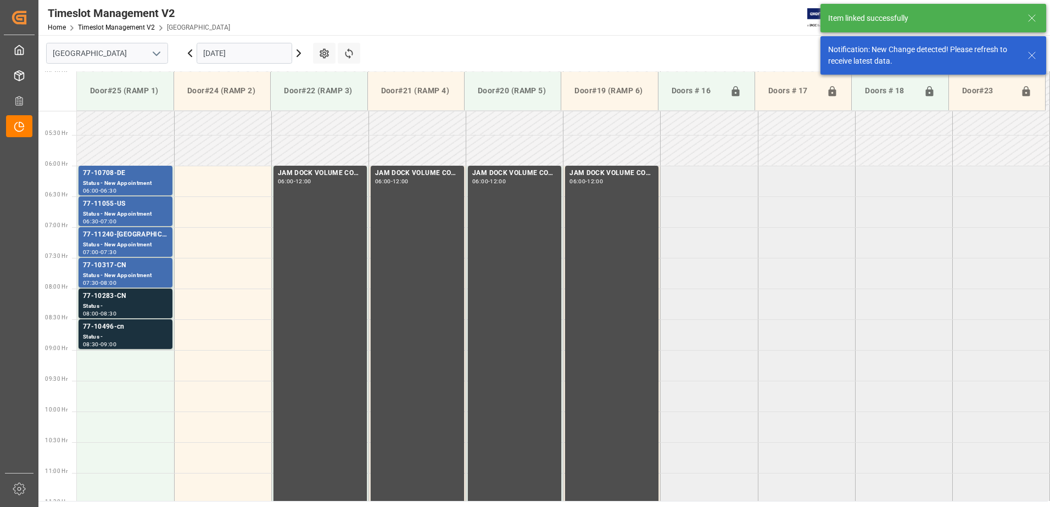
scroll to position [424, 0]
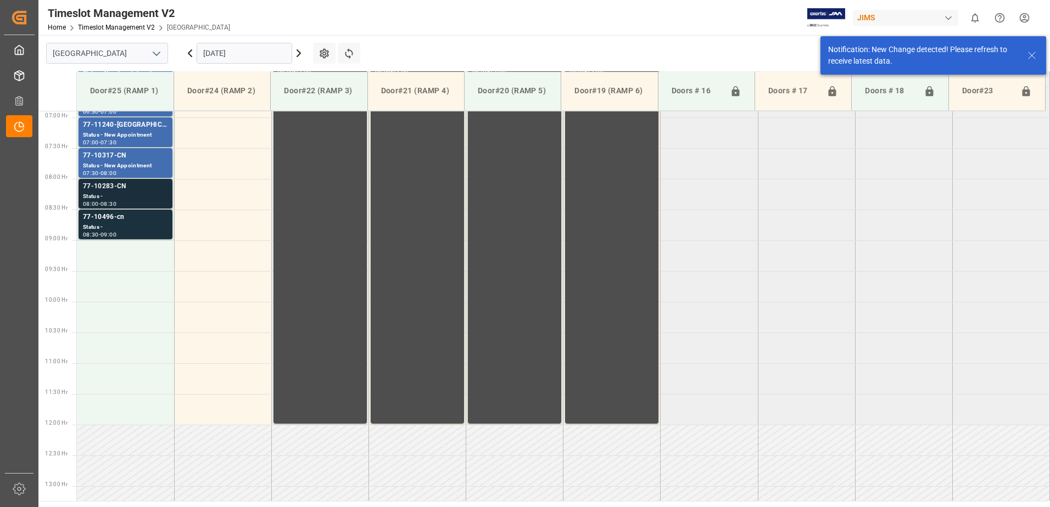
click at [140, 194] on div "Status -" at bounding box center [125, 196] width 85 height 9
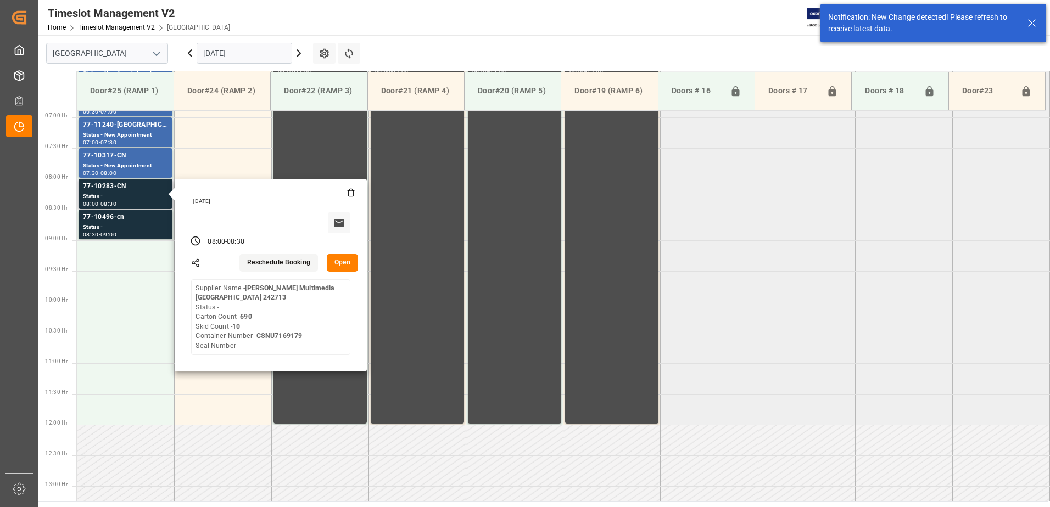
click at [343, 262] on button "Open" at bounding box center [343, 263] width 32 height 18
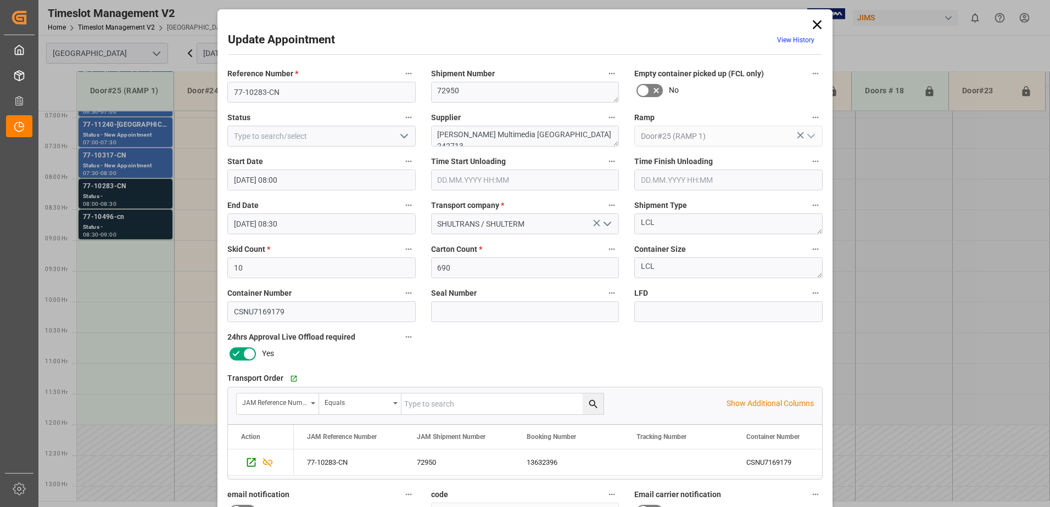
click at [399, 137] on icon "open menu" at bounding box center [403, 136] width 13 height 13
click at [347, 233] on div "New Appointment" at bounding box center [321, 234] width 187 height 25
type input "New Appointment"
drag, startPoint x: 563, startPoint y: 133, endPoint x: 501, endPoint y: 133, distance: 62.6
click at [501, 133] on textarea "[PERSON_NAME] Multimedia [GEOGRAPHIC_DATA] 242713" at bounding box center [525, 136] width 188 height 21
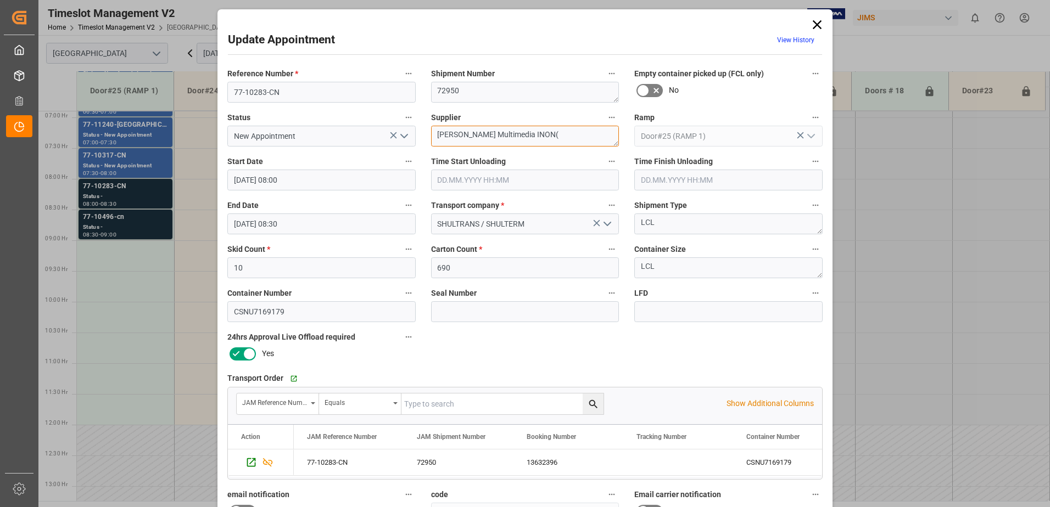
click at [534, 133] on textarea "[PERSON_NAME] Multimedia INON(" at bounding box center [525, 136] width 188 height 21
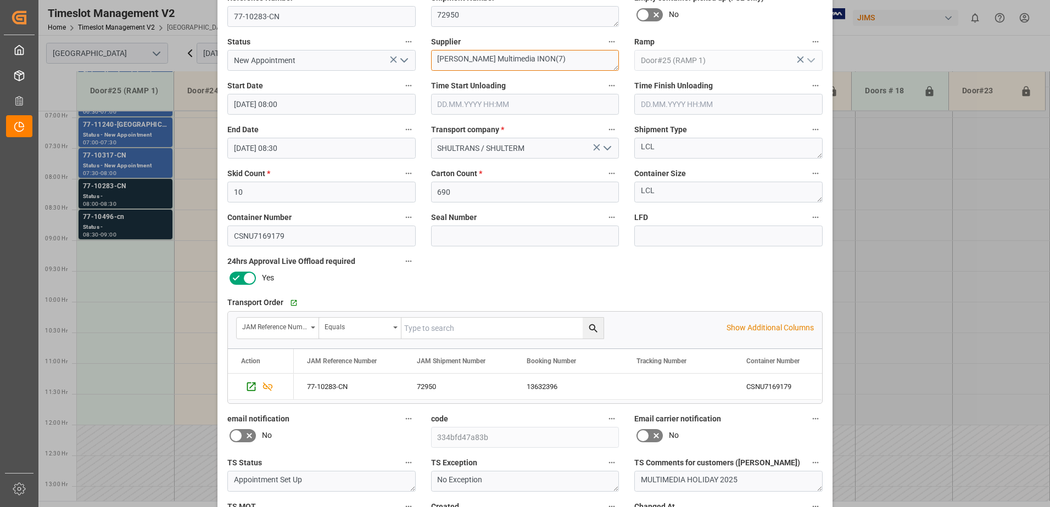
scroll to position [160, 0]
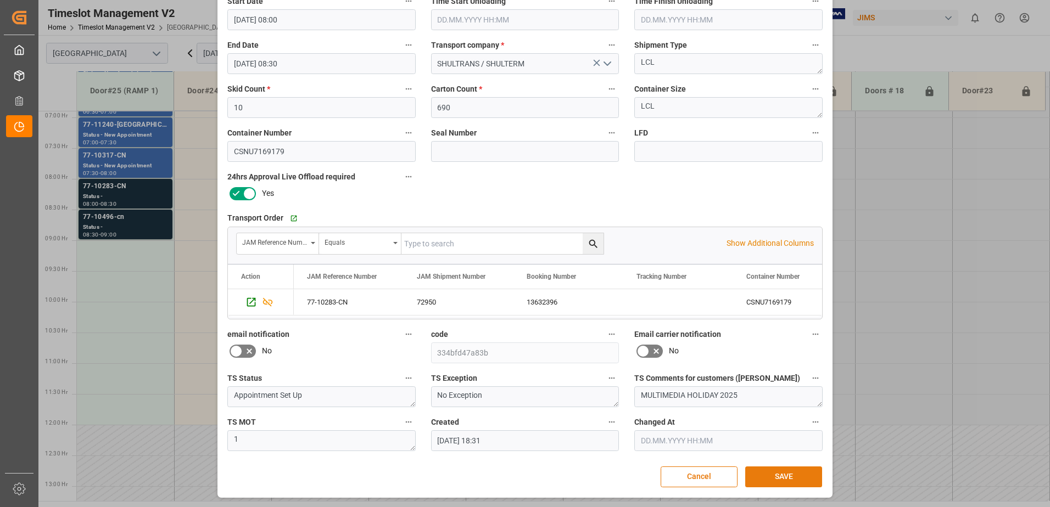
type textarea "[PERSON_NAME] Multimedia INON(7)"
click at [785, 479] on button "SAVE" at bounding box center [783, 477] width 77 height 21
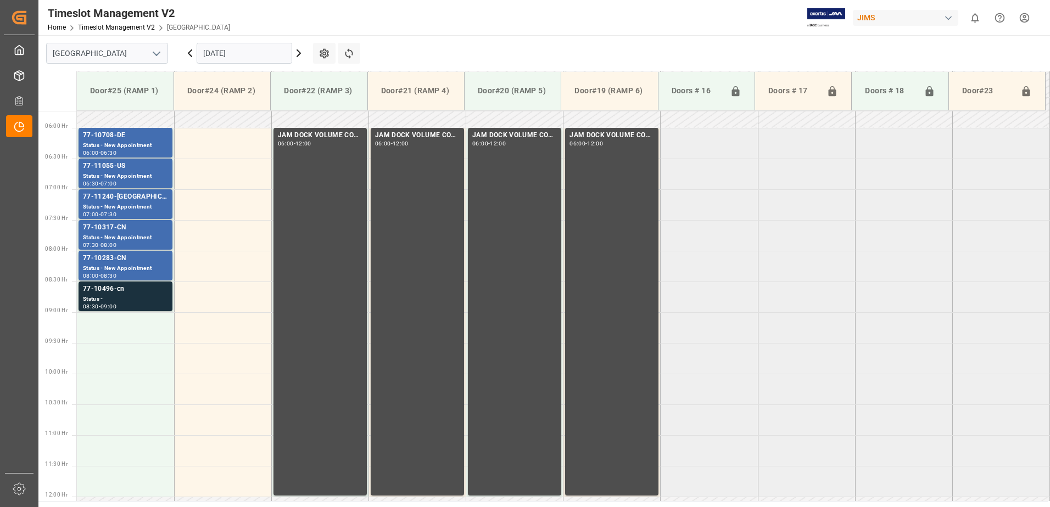
scroll to position [369, 0]
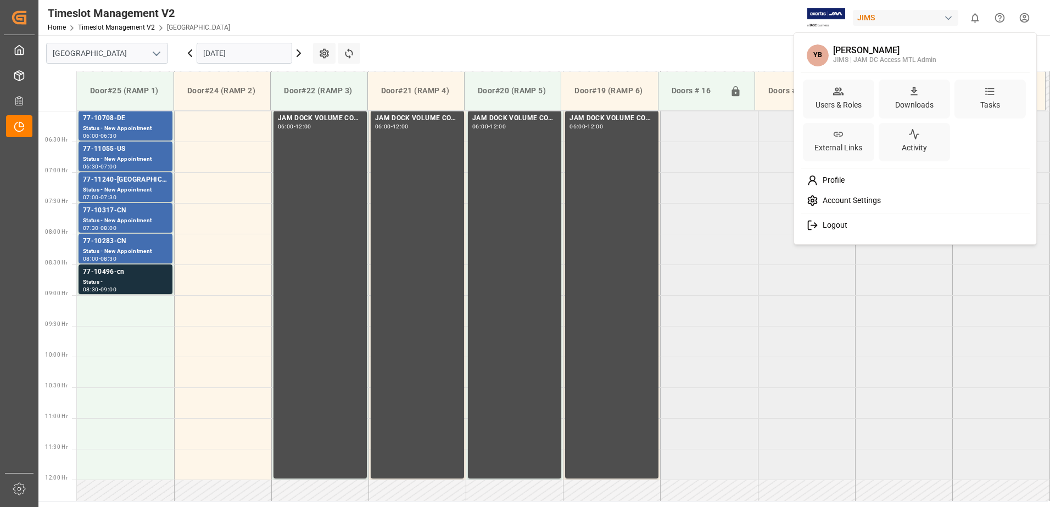
click at [1024, 19] on html "Created by potrace 1.15, written by [PERSON_NAME] [DATE]-[DATE] Created by potr…" at bounding box center [525, 253] width 1050 height 507
click at [843, 228] on span "Logout" at bounding box center [832, 226] width 29 height 10
